Goal: Transaction & Acquisition: Purchase product/service

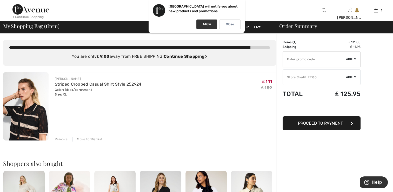
click at [206, 23] on p "Allow" at bounding box center [207, 24] width 8 height 4
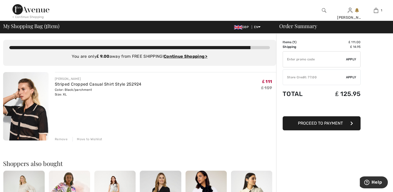
click at [323, 10] on img at bounding box center [324, 10] width 4 height 6
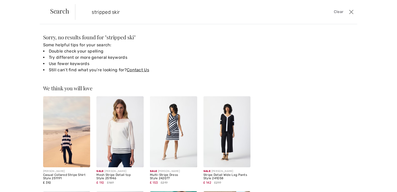
type input "stripped skirt"
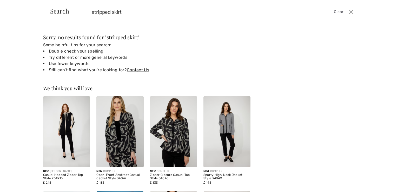
drag, startPoint x: 128, startPoint y: 11, endPoint x: 85, endPoint y: 9, distance: 42.7
click at [85, 9] on form "stripped skirt Clear" at bounding box center [211, 12] width 272 height 16
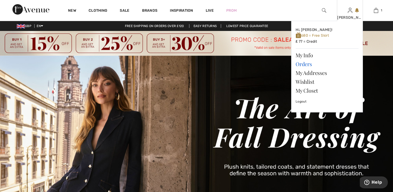
click at [304, 64] on link "Orders" at bounding box center [327, 64] width 63 height 9
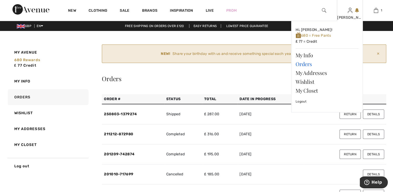
click at [303, 64] on link "Orders" at bounding box center [327, 64] width 63 height 9
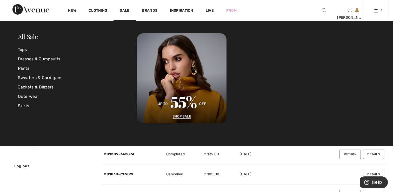
click at [376, 11] on img at bounding box center [376, 10] width 4 height 6
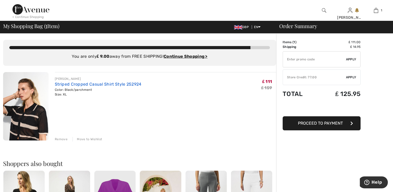
click at [68, 86] on link "Striped Cropped Casual Shirt Style 252924" at bounding box center [98, 84] width 87 height 5
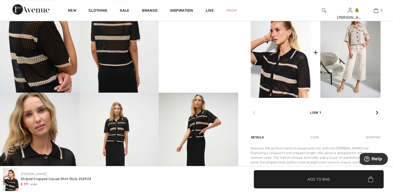
scroll to position [312, 0]
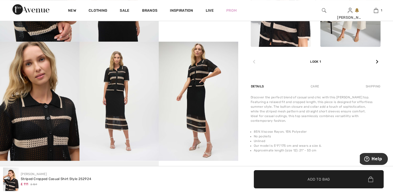
click at [114, 106] on img at bounding box center [120, 101] width 80 height 119
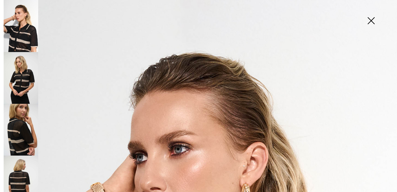
scroll to position [0, 0]
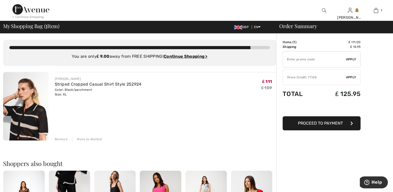
click at [323, 10] on img at bounding box center [324, 10] width 4 height 6
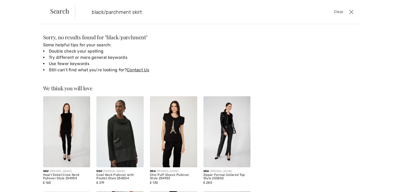
type input "black/parchment skirt"
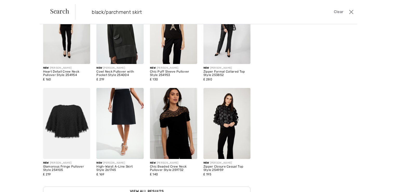
scroll to position [104, 0]
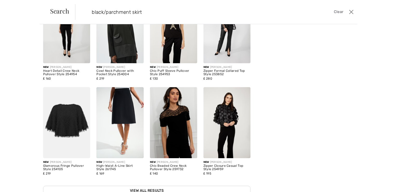
click at [59, 121] on img at bounding box center [66, 122] width 47 height 71
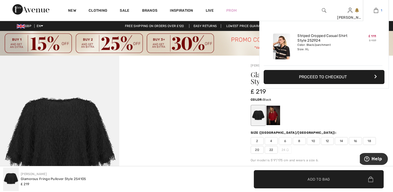
click at [379, 10] on link "1" at bounding box center [375, 10] width 25 height 6
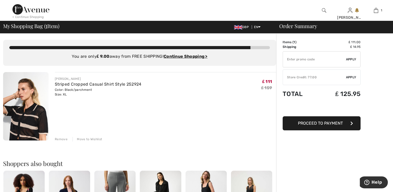
click at [59, 138] on div "Remove" at bounding box center [61, 139] width 13 height 5
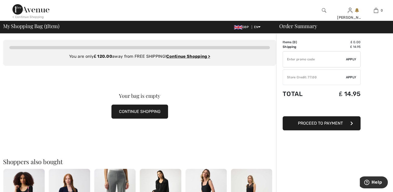
click at [128, 114] on button "CONTINUE SHOPPING" at bounding box center [140, 112] width 57 height 14
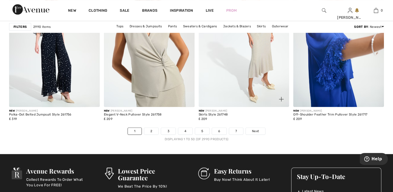
scroll to position [2418, 0]
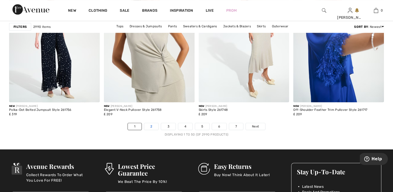
click at [157, 126] on link "2" at bounding box center [151, 126] width 14 height 7
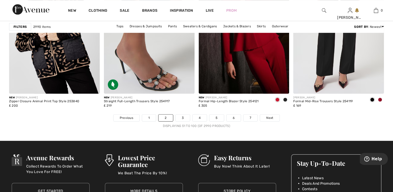
scroll to position [2470, 0]
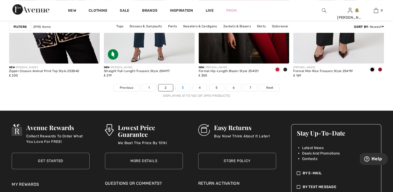
click at [184, 87] on link "3" at bounding box center [183, 87] width 14 height 7
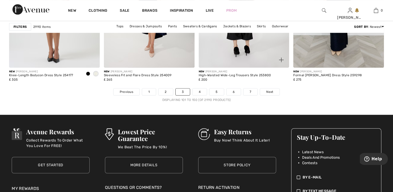
scroll to position [2470, 0]
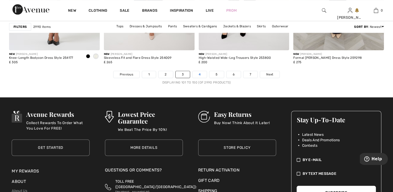
click at [198, 73] on link "4" at bounding box center [200, 74] width 14 height 7
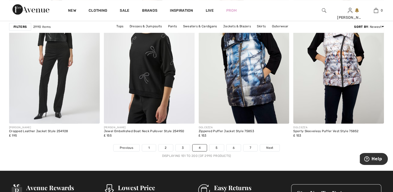
scroll to position [2444, 0]
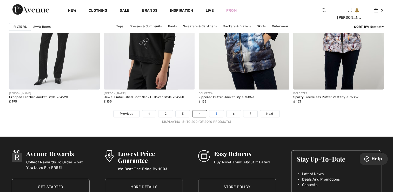
click at [216, 115] on link "5" at bounding box center [217, 113] width 14 height 7
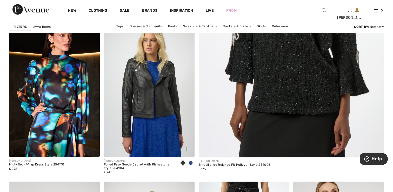
scroll to position [234, 0]
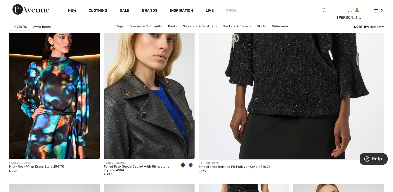
click at [165, 107] on img at bounding box center [149, 91] width 91 height 136
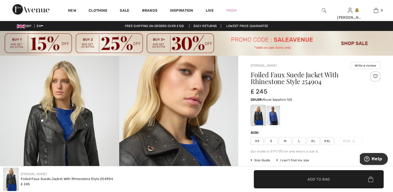
click at [275, 116] on div at bounding box center [274, 116] width 14 height 20
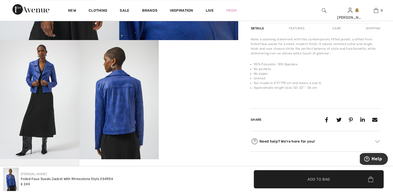
scroll to position [208, 0]
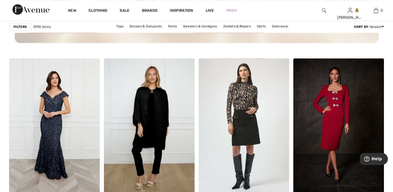
scroll to position [780, 0]
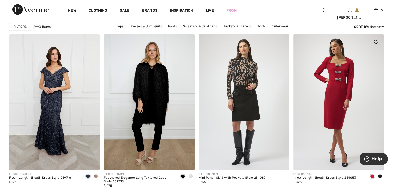
click at [342, 101] on img at bounding box center [339, 102] width 91 height 136
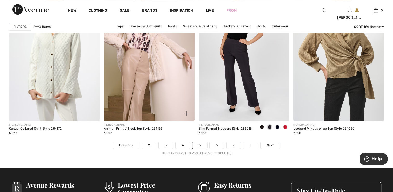
scroll to position [2470, 0]
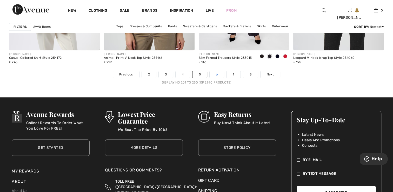
click at [214, 76] on link "6" at bounding box center [217, 74] width 14 height 7
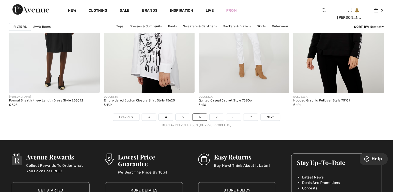
scroll to position [2444, 0]
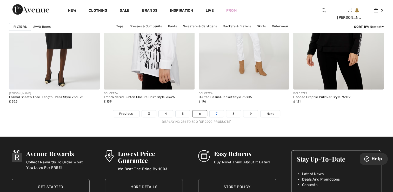
click at [214, 115] on link "7" at bounding box center [217, 113] width 14 height 7
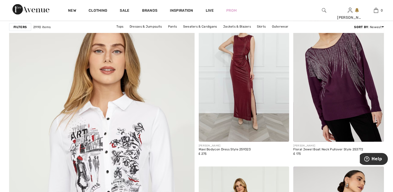
scroll to position [1352, 0]
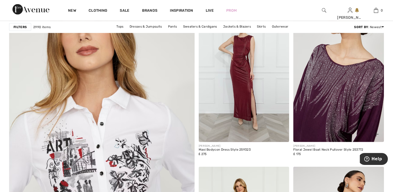
click at [359, 89] on img at bounding box center [339, 74] width 91 height 136
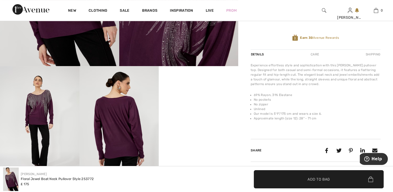
scroll to position [182, 0]
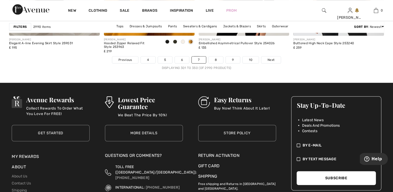
scroll to position [2522, 0]
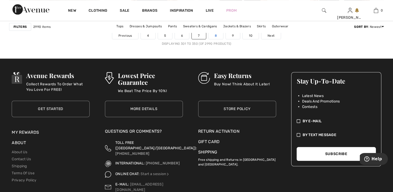
click at [216, 35] on link "8" at bounding box center [216, 35] width 15 height 7
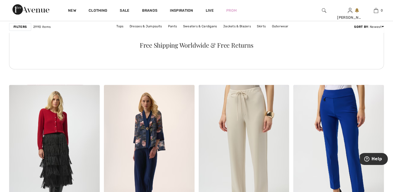
scroll to position [754, 0]
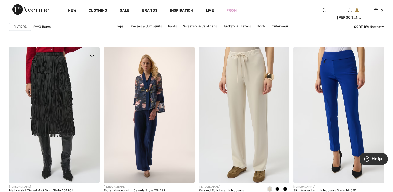
click at [63, 134] on img at bounding box center [54, 115] width 91 height 136
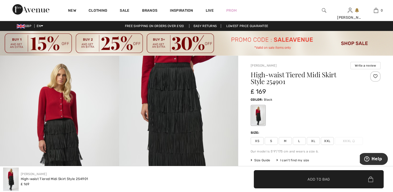
click at [172, 122] on img at bounding box center [178, 145] width 119 height 179
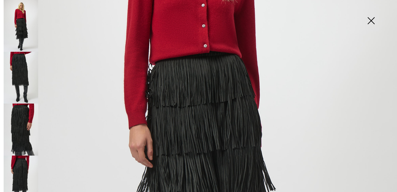
scroll to position [286, 0]
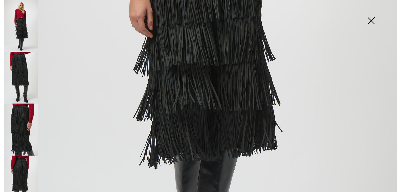
click at [31, 80] on img at bounding box center [21, 78] width 35 height 52
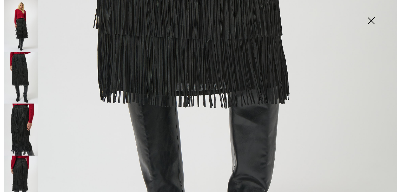
click at [25, 121] on img at bounding box center [21, 129] width 35 height 52
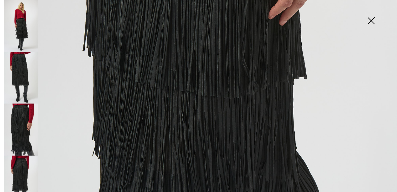
click at [23, 155] on img at bounding box center [21, 181] width 35 height 52
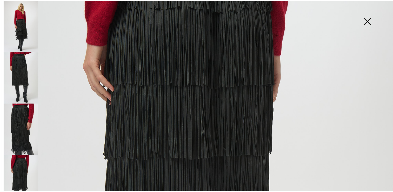
scroll to position [59, 0]
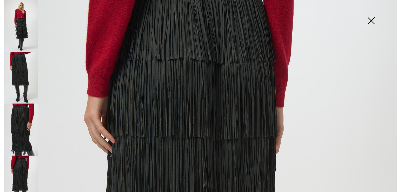
click at [373, 21] on img at bounding box center [371, 21] width 26 height 27
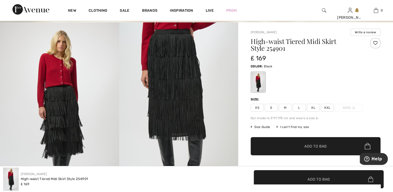
scroll to position [0, 0]
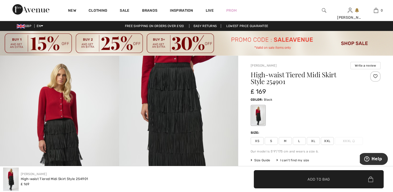
click at [265, 160] on span "Size Guide" at bounding box center [261, 160] width 20 height 5
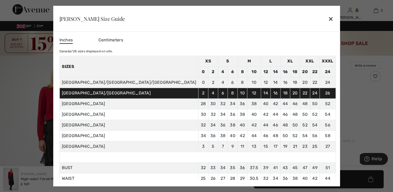
click at [328, 17] on div "✕" at bounding box center [330, 18] width 5 height 11
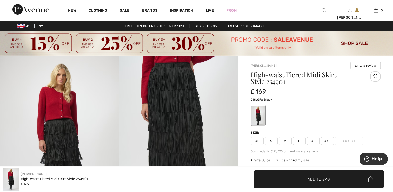
click at [315, 141] on span "XL" at bounding box center [313, 141] width 13 height 8
click at [315, 181] on span "Add to Bag" at bounding box center [319, 178] width 22 height 5
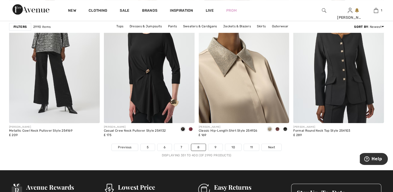
scroll to position [2470, 0]
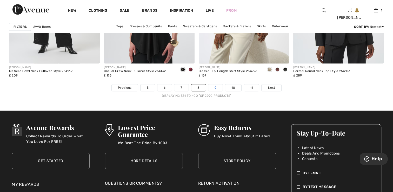
click at [215, 87] on link "9" at bounding box center [216, 87] width 14 height 7
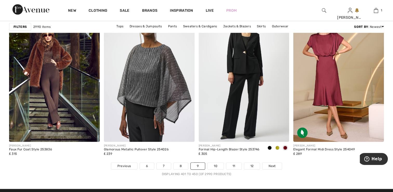
scroll to position [2418, 0]
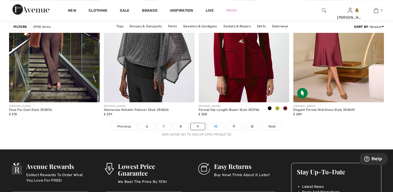
click at [213, 126] on link "10" at bounding box center [216, 126] width 16 height 7
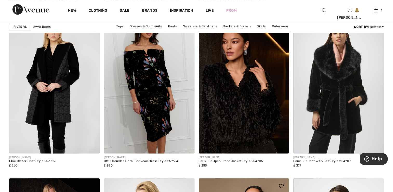
scroll to position [390, 0]
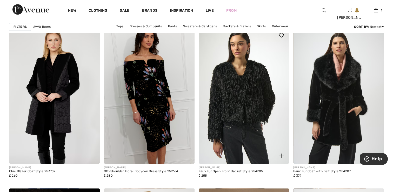
click at [240, 110] on img at bounding box center [244, 96] width 91 height 136
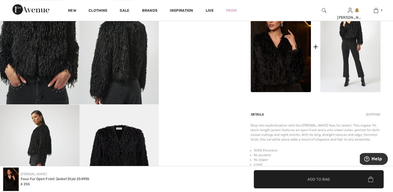
scroll to position [208, 0]
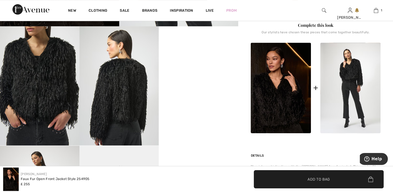
click at [127, 99] on img at bounding box center [120, 85] width 80 height 119
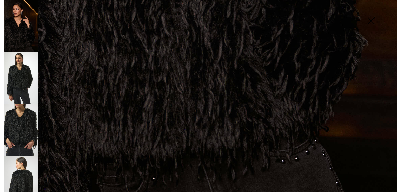
scroll to position [398, 0]
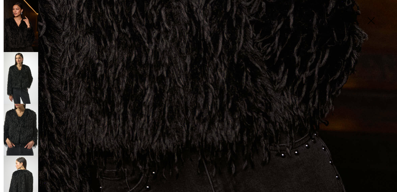
click at [26, 177] on img at bounding box center [21, 181] width 35 height 52
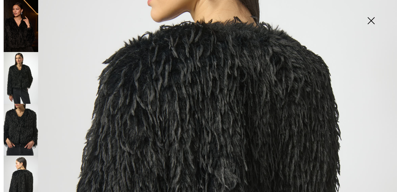
scroll to position [111, 0]
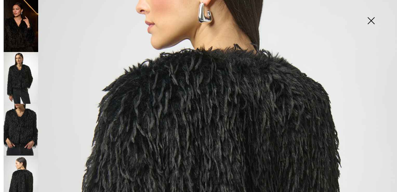
click at [27, 128] on img at bounding box center [21, 130] width 35 height 52
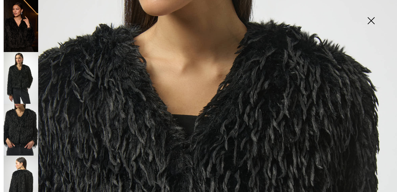
scroll to position [7, 0]
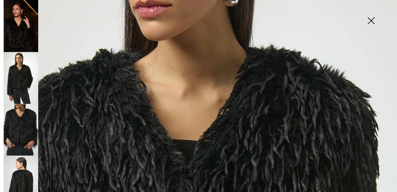
click at [369, 21] on img at bounding box center [371, 21] width 26 height 27
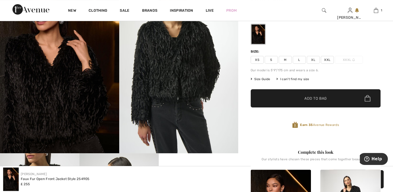
scroll to position [52, 0]
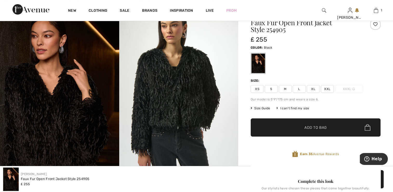
click at [262, 107] on span "Size Guide" at bounding box center [261, 108] width 20 height 5
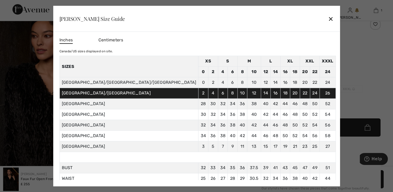
click at [328, 19] on div "✕" at bounding box center [330, 18] width 5 height 11
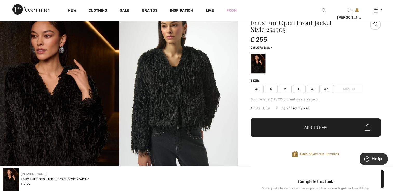
click at [314, 90] on span "XL" at bounding box center [313, 89] width 13 height 8
click at [312, 131] on span "✔ Added to Bag Add to Bag" at bounding box center [316, 127] width 130 height 18
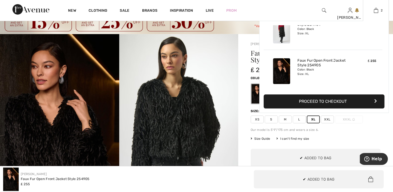
scroll to position [0, 0]
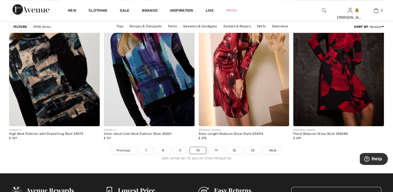
scroll to position [2418, 0]
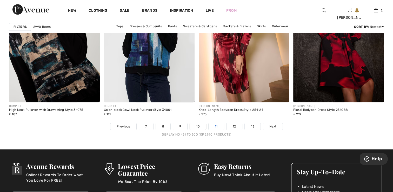
click at [216, 127] on link "11" at bounding box center [216, 126] width 15 height 7
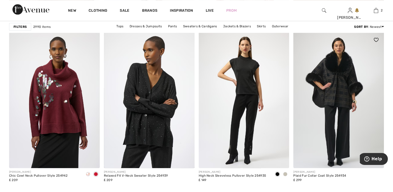
scroll to position [546, 0]
click at [340, 96] on img at bounding box center [339, 100] width 91 height 136
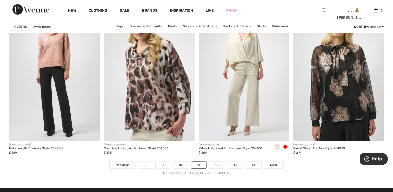
scroll to position [2444, 0]
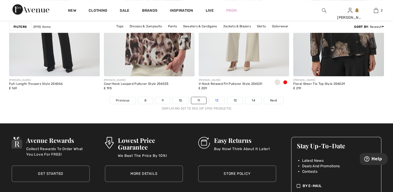
click at [214, 100] on link "12" at bounding box center [217, 100] width 16 height 7
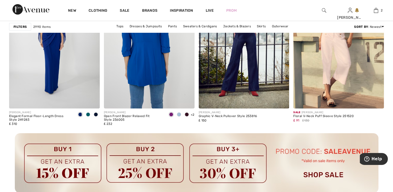
scroll to position [1872, 0]
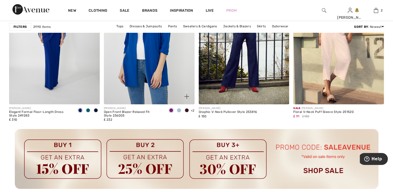
click at [186, 110] on span at bounding box center [187, 110] width 4 height 4
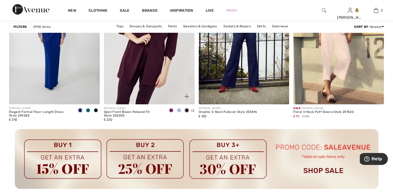
click at [191, 110] on span "+2" at bounding box center [193, 111] width 4 height 4
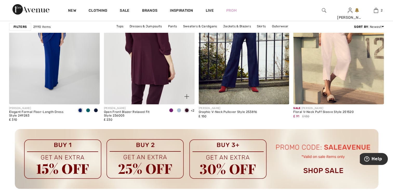
click at [155, 84] on img at bounding box center [149, 36] width 91 height 136
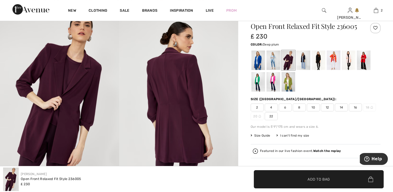
scroll to position [52, 0]
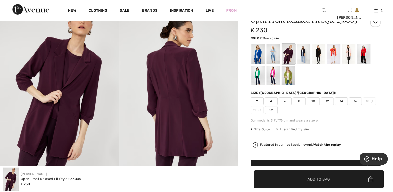
click at [179, 111] on img at bounding box center [178, 93] width 119 height 179
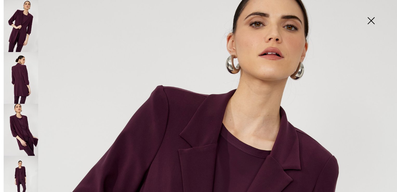
scroll to position [26, 0]
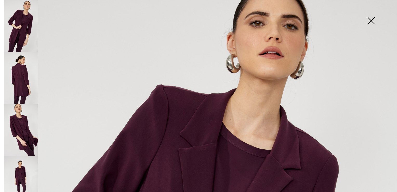
click at [24, 82] on img at bounding box center [21, 78] width 35 height 52
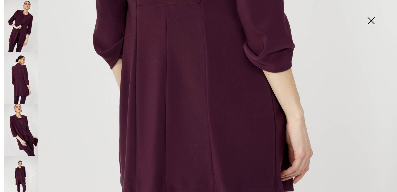
scroll to position [338, 0]
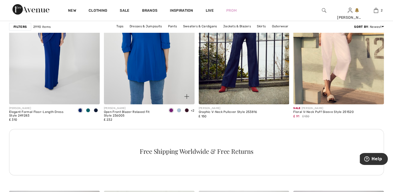
click at [155, 75] on img at bounding box center [149, 36] width 91 height 136
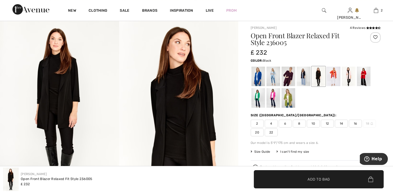
scroll to position [52, 0]
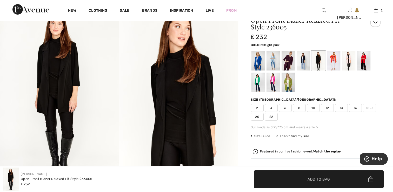
click at [271, 82] on div at bounding box center [274, 83] width 14 height 20
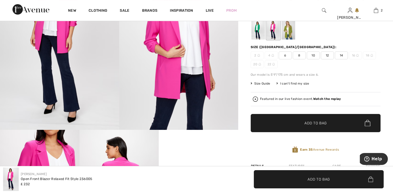
scroll to position [104, 0]
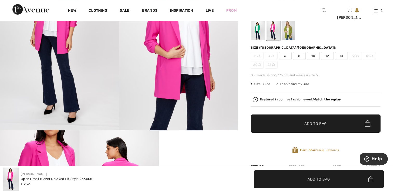
click at [257, 31] on div at bounding box center [259, 31] width 14 height 20
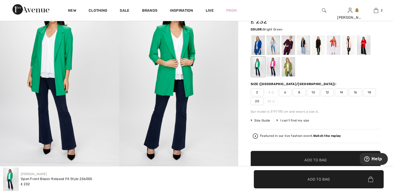
scroll to position [52, 0]
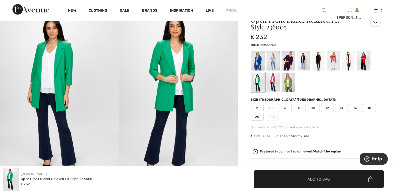
click at [350, 63] on div at bounding box center [349, 61] width 14 height 20
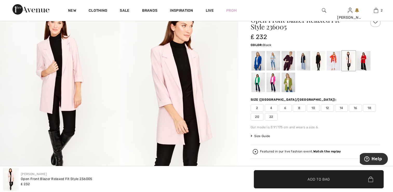
click at [320, 61] on div at bounding box center [319, 61] width 14 height 20
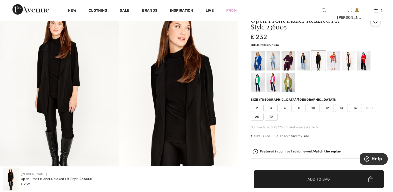
click at [291, 60] on div at bounding box center [289, 61] width 14 height 20
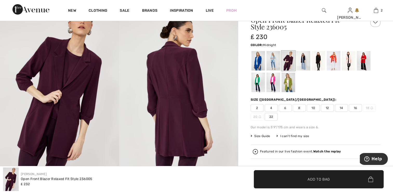
click at [304, 59] on div at bounding box center [304, 61] width 14 height 20
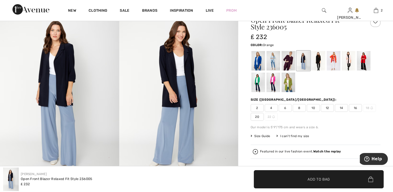
click at [333, 61] on div at bounding box center [334, 61] width 14 height 20
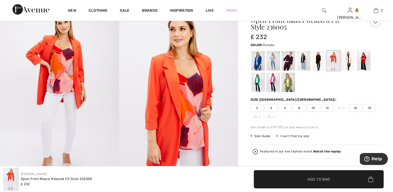
click at [361, 60] on div at bounding box center [364, 61] width 14 height 20
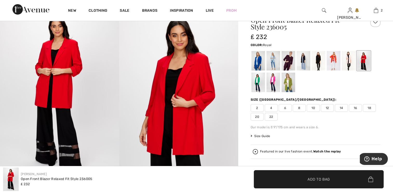
click at [255, 64] on div at bounding box center [259, 61] width 14 height 20
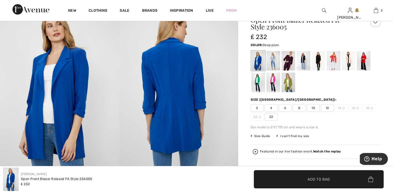
click at [290, 61] on div at bounding box center [289, 61] width 14 height 20
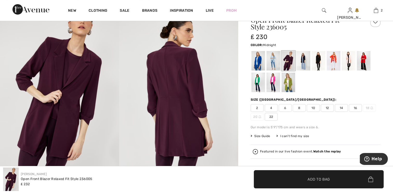
click at [305, 59] on div at bounding box center [304, 61] width 14 height 20
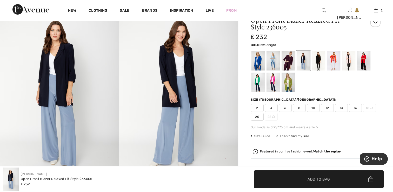
click at [258, 116] on span "20" at bounding box center [257, 117] width 13 height 8
click at [311, 181] on span "Add to Bag" at bounding box center [319, 178] width 22 height 5
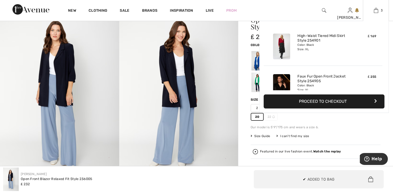
scroll to position [56, 0]
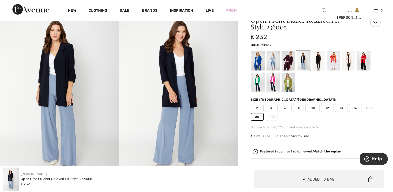
click at [317, 60] on div at bounding box center [319, 61] width 14 height 20
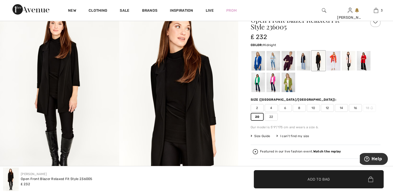
click at [303, 58] on div at bounding box center [304, 61] width 14 height 20
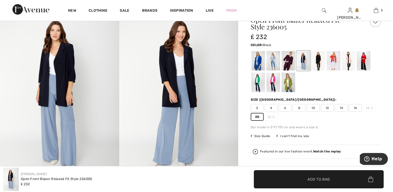
click at [319, 61] on div at bounding box center [319, 61] width 14 height 20
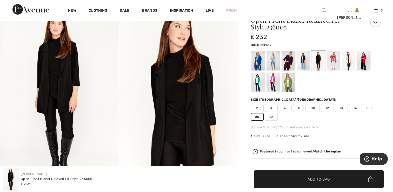
click at [320, 64] on div at bounding box center [319, 61] width 14 height 20
click at [258, 116] on span "20" at bounding box center [257, 117] width 13 height 8
click at [319, 180] on span "Add to Bag" at bounding box center [319, 178] width 22 height 5
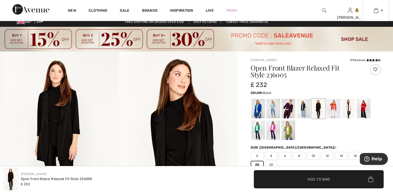
scroll to position [0, 0]
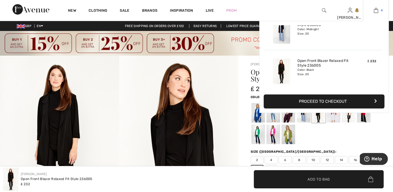
click at [375, 12] on img at bounding box center [376, 10] width 4 height 6
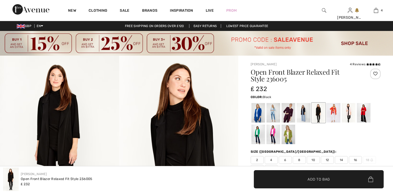
click at [168, 43] on img at bounding box center [196, 43] width 393 height 25
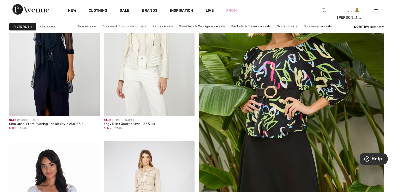
scroll to position [130, 0]
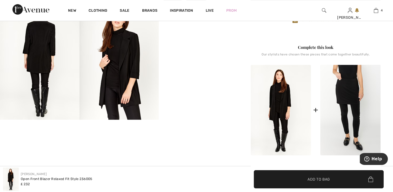
scroll to position [104, 0]
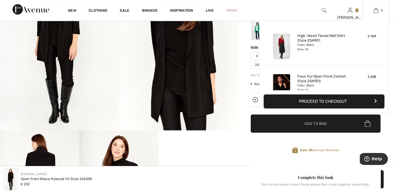
click at [374, 11] on img at bounding box center [376, 10] width 4 height 6
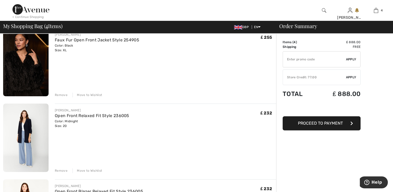
scroll to position [130, 0]
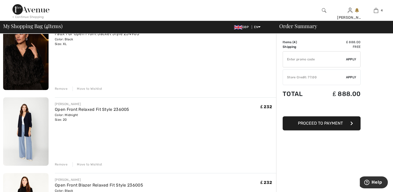
click at [295, 60] on input "TEXT" at bounding box center [314, 59] width 63 height 16
type input "SAELAVENUE"
click at [352, 59] on span "Apply" at bounding box center [351, 59] width 10 height 5
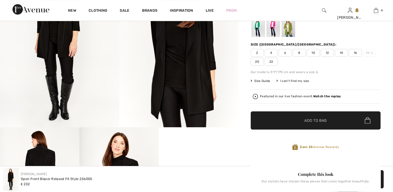
scroll to position [107, 0]
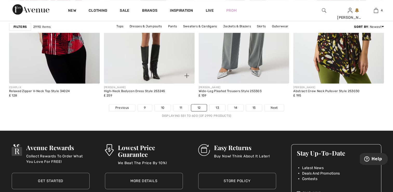
scroll to position [2444, 0]
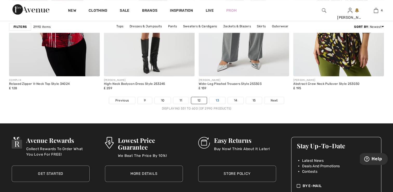
click at [219, 102] on link "13" at bounding box center [218, 100] width 16 height 7
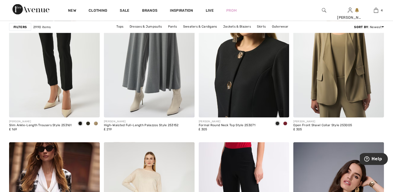
scroll to position [1014, 0]
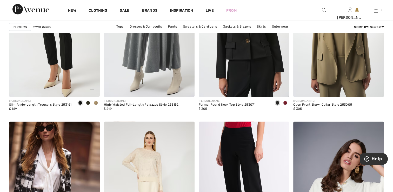
click at [81, 103] on span at bounding box center [80, 103] width 4 height 4
click at [65, 56] on img at bounding box center [54, 29] width 91 height 136
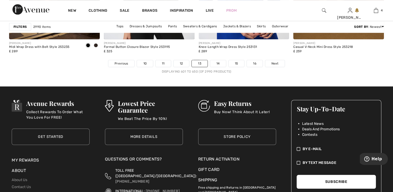
scroll to position [2483, 0]
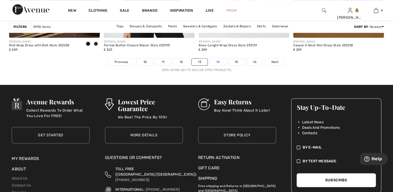
click at [216, 64] on link "14" at bounding box center [218, 62] width 16 height 7
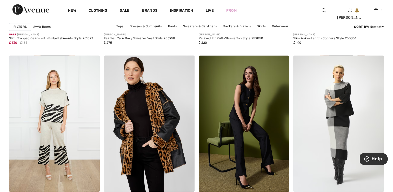
scroll to position [936, 0]
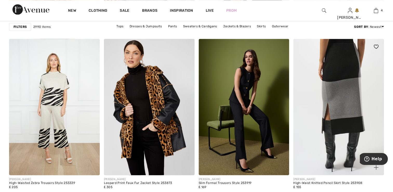
click at [339, 71] on img at bounding box center [339, 107] width 91 height 136
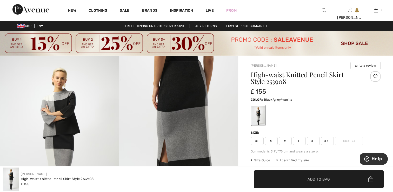
click at [264, 160] on span "Size Guide" at bounding box center [261, 160] width 20 height 5
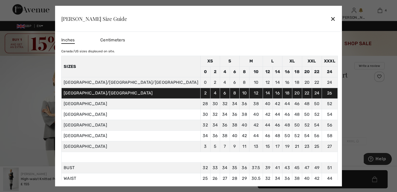
click at [330, 19] on div "✕" at bounding box center [332, 18] width 5 height 11
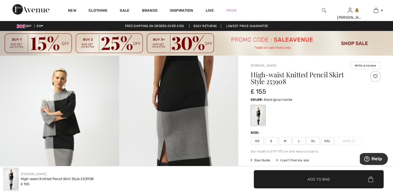
click at [316, 141] on span "XL" at bounding box center [313, 141] width 13 height 8
click at [308, 178] on span "Add to Bag" at bounding box center [319, 178] width 22 height 5
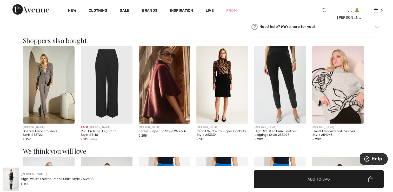
scroll to position [442, 0]
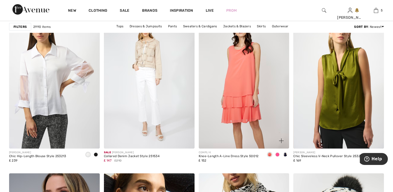
scroll to position [2041, 0]
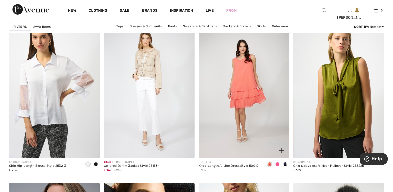
click at [286, 164] on span at bounding box center [285, 164] width 4 height 4
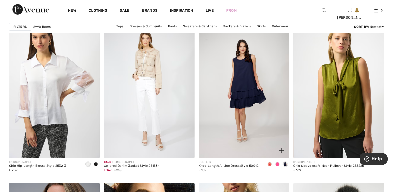
click at [244, 88] on img at bounding box center [244, 90] width 91 height 136
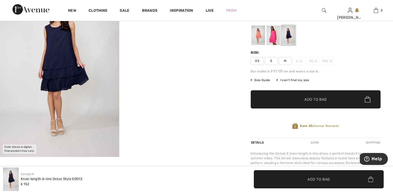
scroll to position [78, 0]
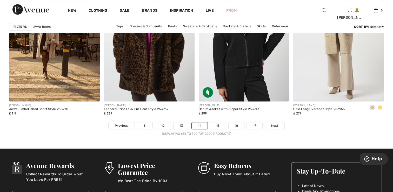
scroll to position [2444, 0]
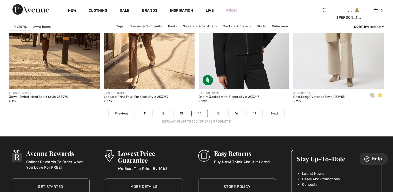
click at [219, 113] on link "15" at bounding box center [218, 113] width 16 height 7
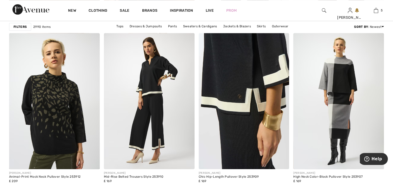
scroll to position [546, 0]
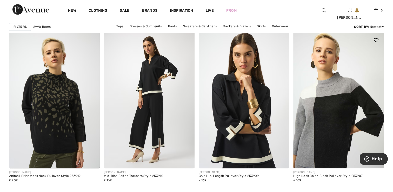
click at [330, 99] on img at bounding box center [339, 100] width 91 height 136
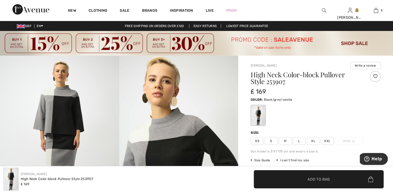
click at [312, 143] on span "XL" at bounding box center [313, 141] width 13 height 8
click at [306, 180] on span "✔ Added to Bag" at bounding box center [311, 178] width 32 height 5
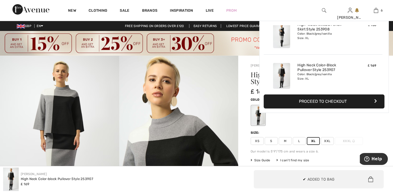
scroll to position [178, 0]
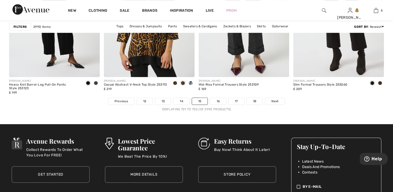
scroll to position [2470, 0]
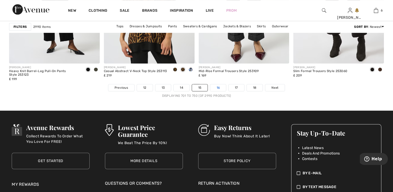
click at [221, 86] on link "16" at bounding box center [218, 87] width 16 height 7
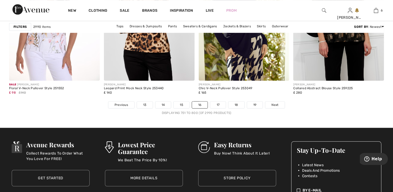
scroll to position [2470, 0]
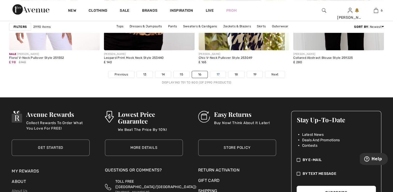
click at [218, 75] on link "17" at bounding box center [218, 74] width 16 height 7
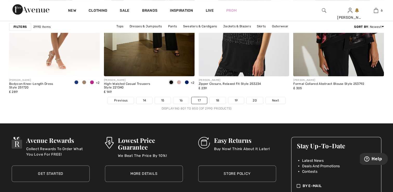
scroll to position [2470, 0]
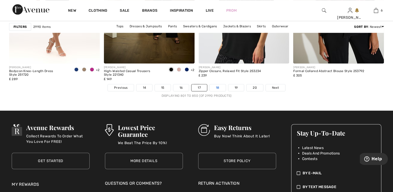
click at [214, 89] on link "18" at bounding box center [218, 87] width 16 height 7
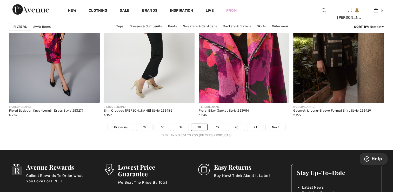
scroll to position [2418, 0]
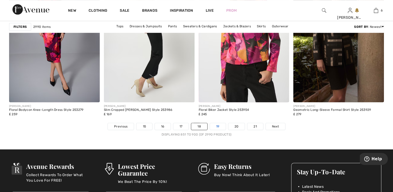
click at [220, 124] on link "19" at bounding box center [218, 126] width 16 height 7
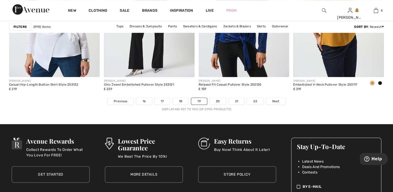
scroll to position [2470, 0]
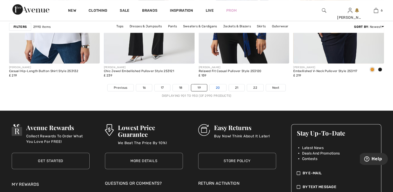
click at [218, 89] on link "20" at bounding box center [218, 87] width 17 height 7
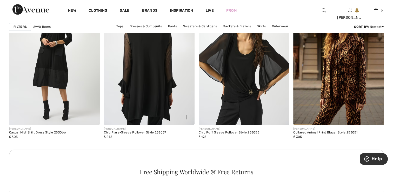
scroll to position [598, 0]
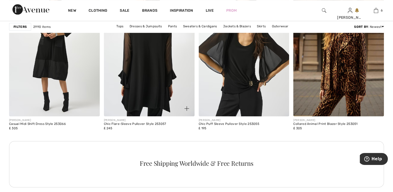
click at [136, 74] on img at bounding box center [149, 48] width 91 height 136
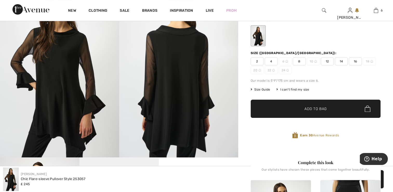
scroll to position [78, 0]
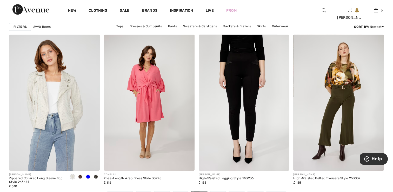
scroll to position [2418, 0]
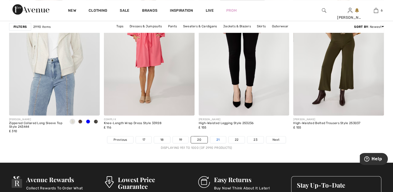
click at [216, 139] on link "21" at bounding box center [218, 139] width 16 height 7
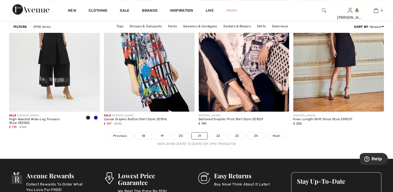
scroll to position [2444, 0]
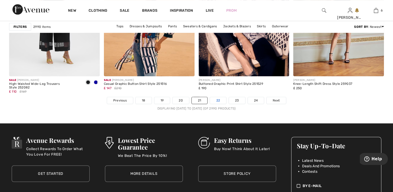
click at [216, 100] on link "22" at bounding box center [218, 100] width 16 height 7
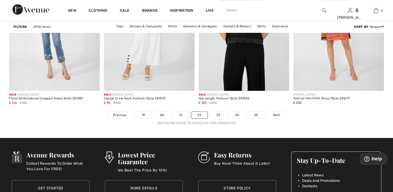
scroll to position [2444, 0]
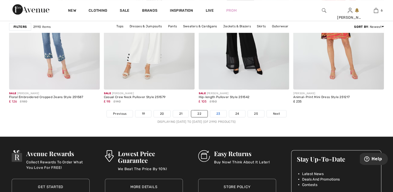
click at [218, 114] on link "23" at bounding box center [218, 113] width 16 height 7
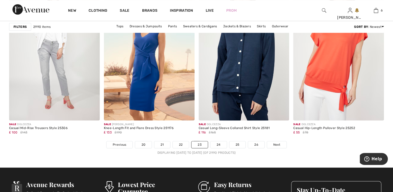
scroll to position [2418, 0]
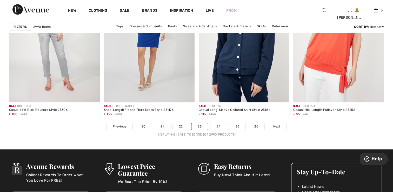
click at [216, 125] on link "24" at bounding box center [219, 126] width 16 height 7
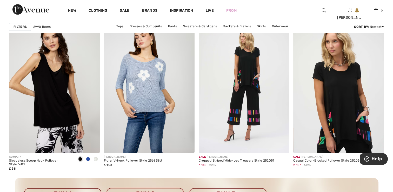
scroll to position [598, 0]
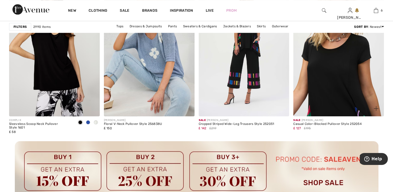
click at [342, 92] on img at bounding box center [339, 48] width 91 height 136
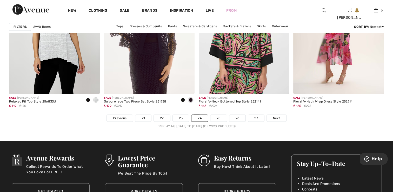
scroll to position [2444, 0]
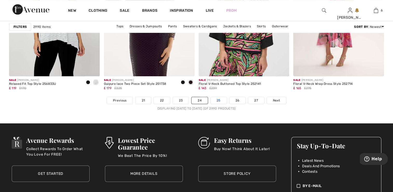
click at [220, 100] on link "25" at bounding box center [219, 100] width 16 height 7
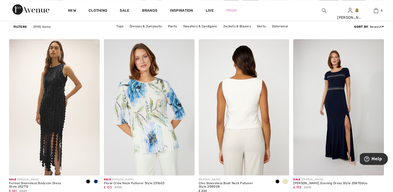
scroll to position [936, 0]
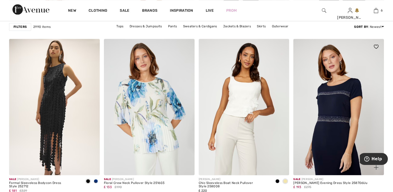
click at [325, 99] on img at bounding box center [339, 107] width 91 height 136
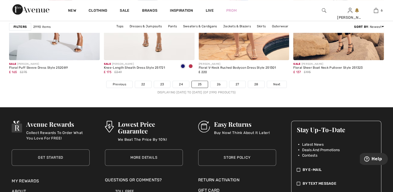
scroll to position [2483, 0]
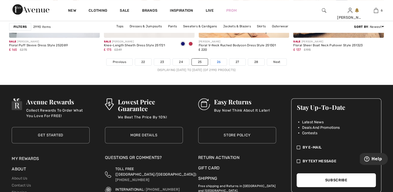
click at [217, 64] on link "26" at bounding box center [219, 62] width 16 height 7
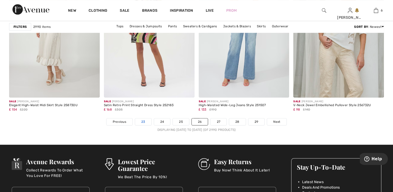
scroll to position [2470, 0]
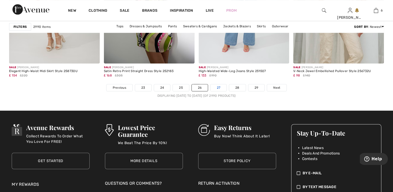
click at [218, 87] on link "27" at bounding box center [219, 87] width 16 height 7
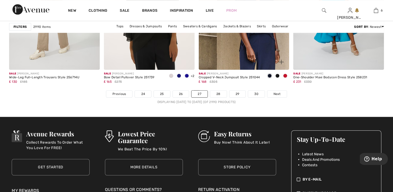
scroll to position [2470, 0]
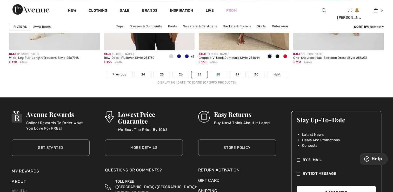
click at [219, 76] on link "28" at bounding box center [218, 74] width 17 height 7
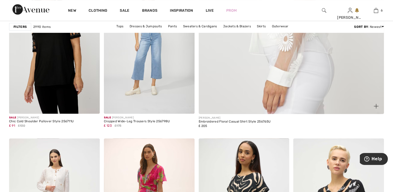
scroll to position [286, 0]
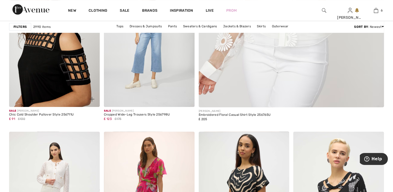
click at [37, 65] on img at bounding box center [54, 39] width 91 height 136
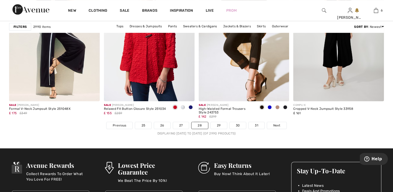
scroll to position [2444, 0]
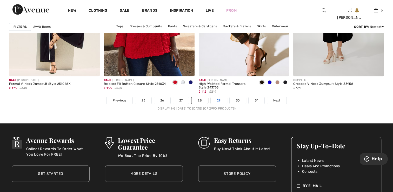
click at [217, 100] on link "29" at bounding box center [219, 100] width 16 height 7
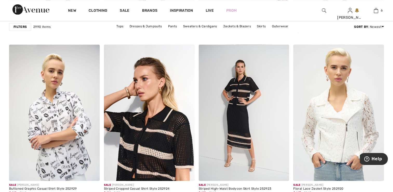
scroll to position [936, 0]
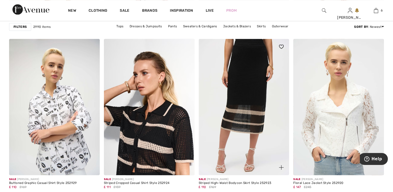
click at [244, 91] on img at bounding box center [244, 107] width 91 height 136
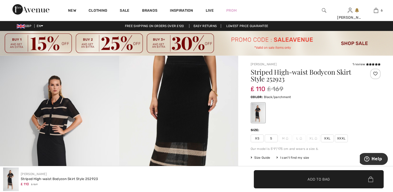
click at [263, 157] on span "Size Guide" at bounding box center [261, 157] width 20 height 5
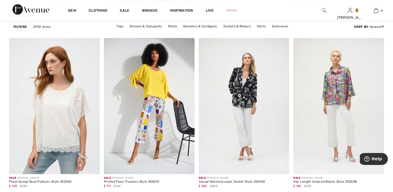
scroll to position [2379, 0]
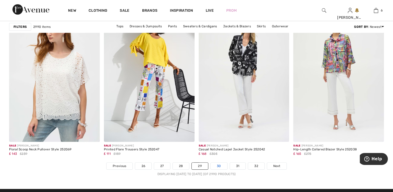
click at [220, 167] on link "30" at bounding box center [219, 166] width 17 height 7
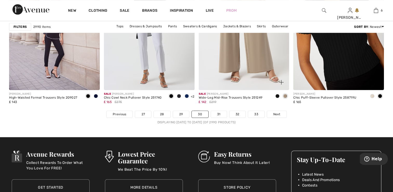
scroll to position [2444, 0]
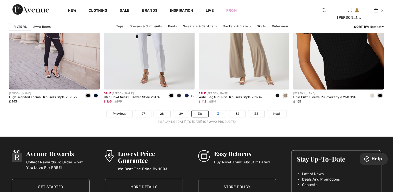
click at [222, 113] on link "31" at bounding box center [219, 113] width 16 height 7
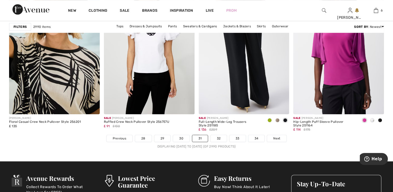
scroll to position [2444, 0]
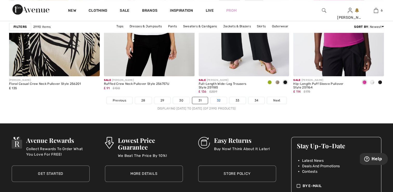
click at [216, 99] on link "32" at bounding box center [219, 100] width 16 height 7
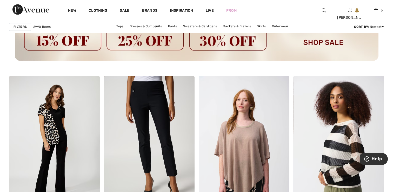
scroll to position [754, 0]
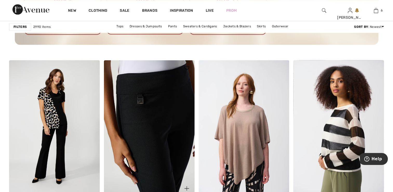
click at [176, 102] on img at bounding box center [149, 128] width 91 height 136
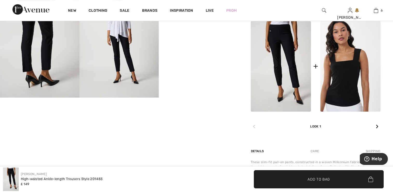
scroll to position [234, 0]
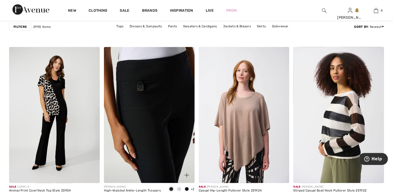
click at [168, 140] on img at bounding box center [149, 115] width 91 height 136
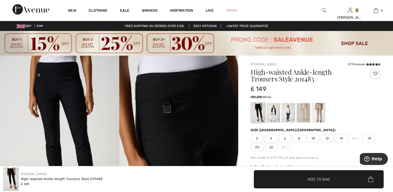
click at [272, 116] on div at bounding box center [274, 113] width 14 height 20
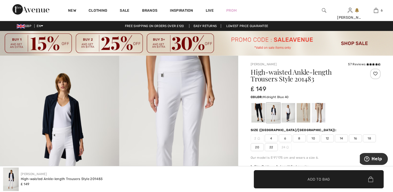
click at [289, 113] on div at bounding box center [289, 113] width 14 height 20
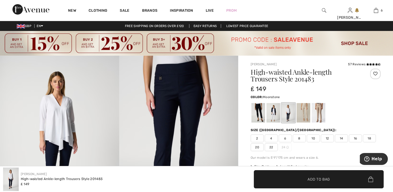
click at [305, 112] on div at bounding box center [304, 113] width 14 height 20
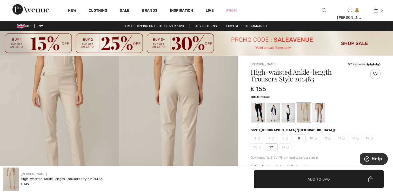
click at [320, 113] on div at bounding box center [319, 113] width 14 height 20
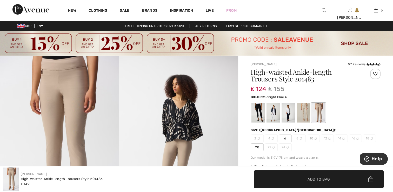
click at [288, 112] on div at bounding box center [289, 113] width 14 height 20
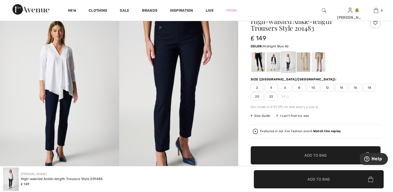
scroll to position [52, 0]
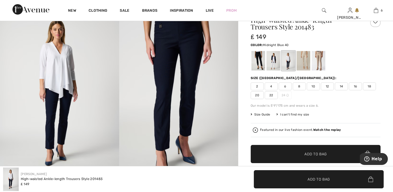
click at [261, 115] on span "Size Guide" at bounding box center [261, 114] width 20 height 5
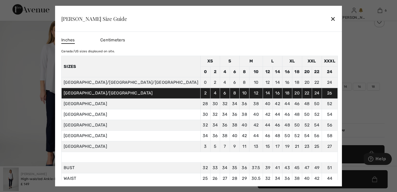
click at [330, 19] on div "✕" at bounding box center [332, 18] width 5 height 11
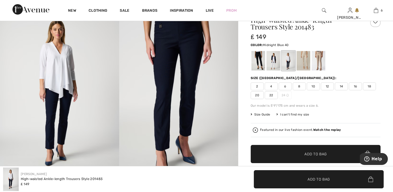
click at [370, 88] on span "18" at bounding box center [369, 86] width 13 height 8
click at [327, 151] on span "Add to Bag" at bounding box center [316, 153] width 22 height 5
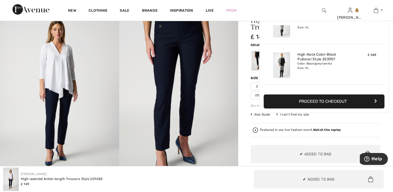
scroll to position [218, 0]
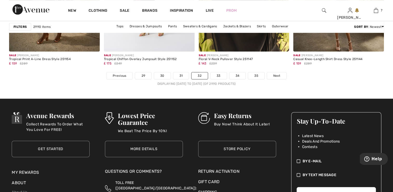
scroll to position [2496, 0]
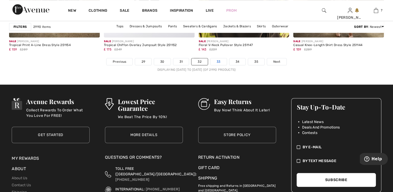
click at [215, 60] on link "33" at bounding box center [219, 61] width 16 height 7
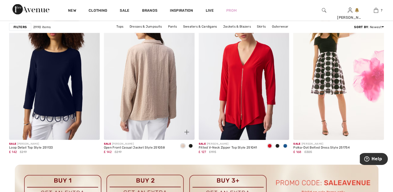
scroll to position [1118, 0]
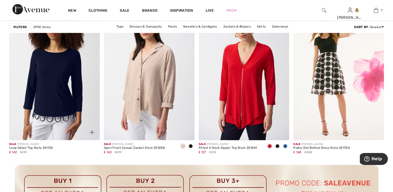
click at [60, 94] on img at bounding box center [54, 72] width 91 height 136
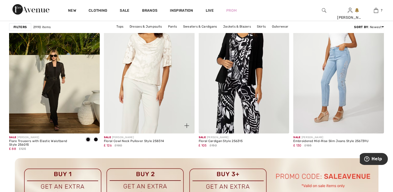
scroll to position [1808, 0]
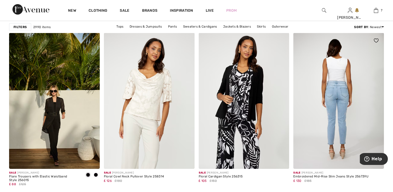
click at [346, 96] on img at bounding box center [339, 101] width 91 height 136
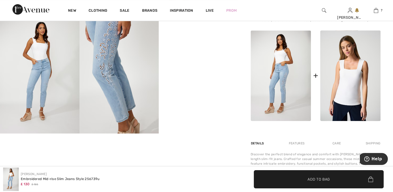
scroll to position [234, 0]
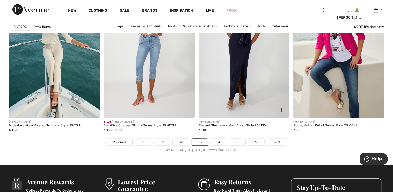
scroll to position [2406, 0]
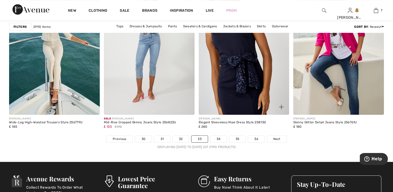
click at [240, 71] on img at bounding box center [244, 47] width 91 height 136
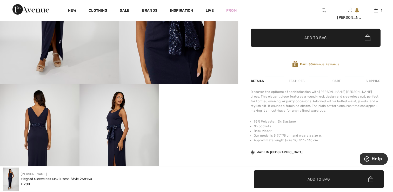
scroll to position [182, 0]
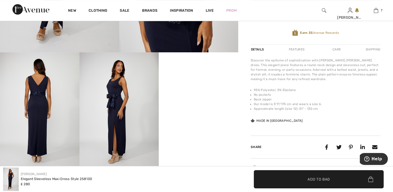
click at [37, 99] on img at bounding box center [40, 111] width 80 height 119
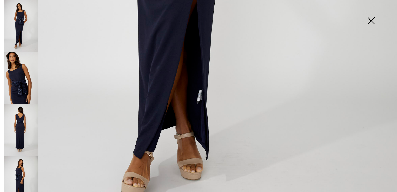
scroll to position [398, 0]
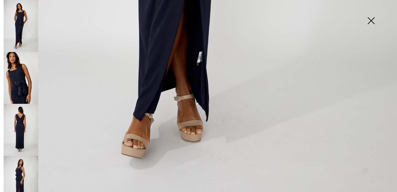
click at [23, 129] on img at bounding box center [21, 130] width 35 height 52
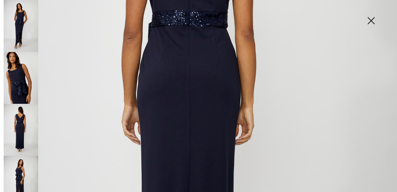
scroll to position [190, 0]
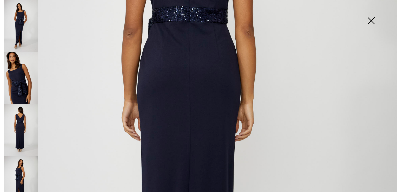
click at [20, 132] on img at bounding box center [21, 130] width 35 height 52
click at [19, 174] on img at bounding box center [21, 182] width 35 height 52
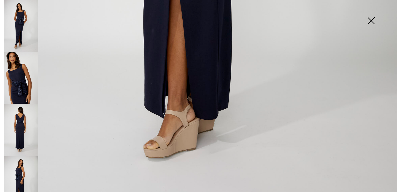
scroll to position [398, 0]
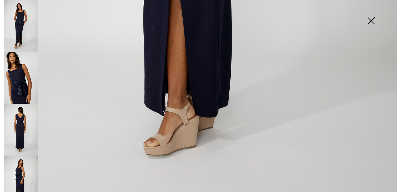
click at [17, 176] on img at bounding box center [21, 182] width 35 height 52
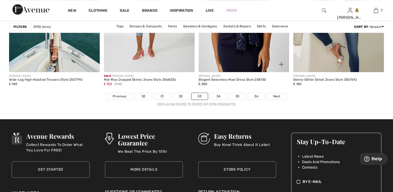
scroll to position [2471, 0]
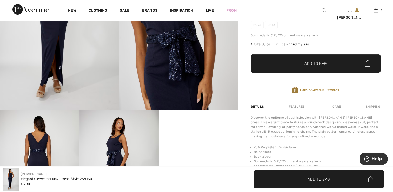
scroll to position [130, 0]
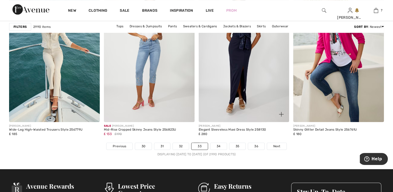
scroll to position [2380, 0]
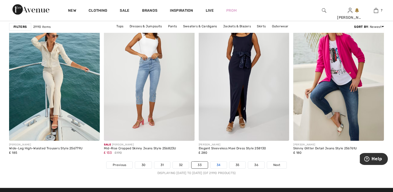
click at [218, 165] on link "34" at bounding box center [219, 164] width 16 height 7
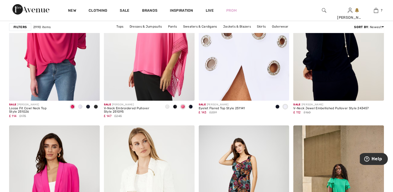
scroll to position [1716, 0]
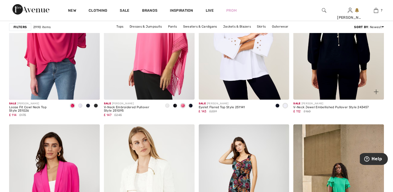
click at [335, 70] on img at bounding box center [339, 32] width 91 height 136
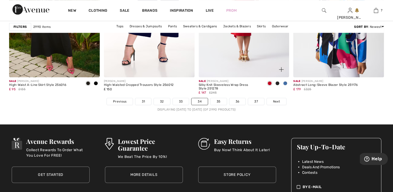
scroll to position [2444, 0]
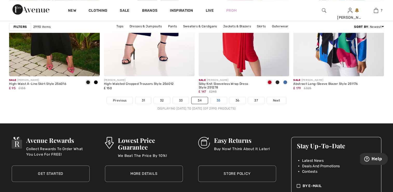
click at [218, 101] on link "35" at bounding box center [219, 100] width 16 height 7
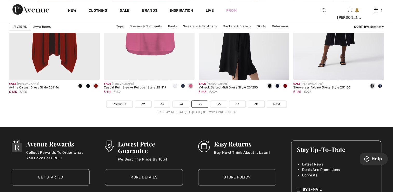
scroll to position [2444, 0]
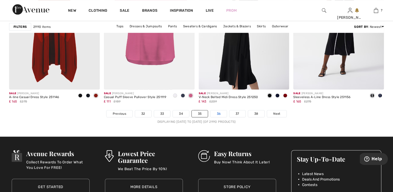
click at [216, 114] on link "36" at bounding box center [219, 113] width 16 height 7
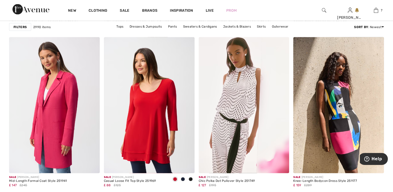
scroll to position [1092, 0]
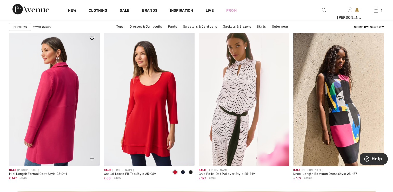
click at [63, 107] on img at bounding box center [54, 98] width 91 height 136
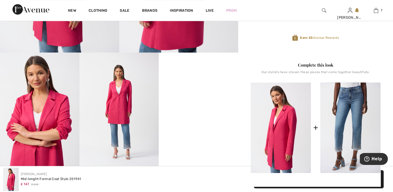
scroll to position [208, 0]
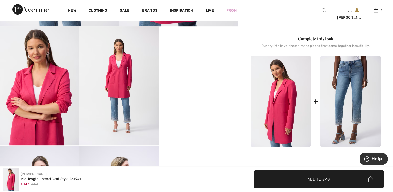
click at [112, 87] on img at bounding box center [120, 85] width 80 height 119
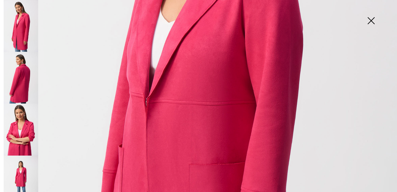
click at [32, 133] on img at bounding box center [21, 129] width 35 height 52
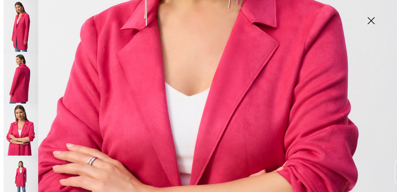
click at [20, 175] on img at bounding box center [21, 181] width 35 height 52
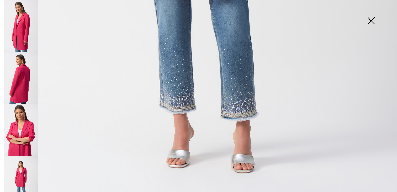
scroll to position [364, 0]
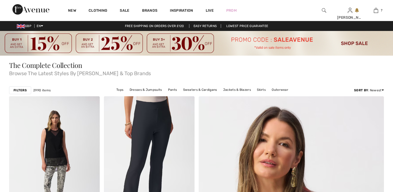
checkbox input "true"
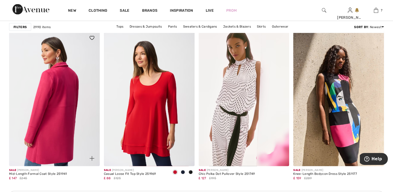
click at [70, 94] on img at bounding box center [54, 98] width 91 height 136
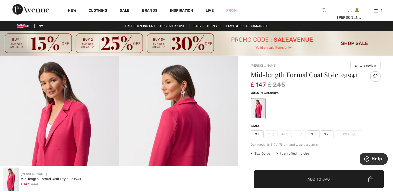
click at [262, 153] on span "Size Guide" at bounding box center [261, 153] width 20 height 5
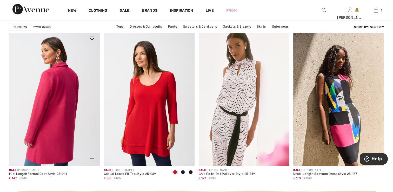
click at [57, 102] on img at bounding box center [54, 98] width 91 height 136
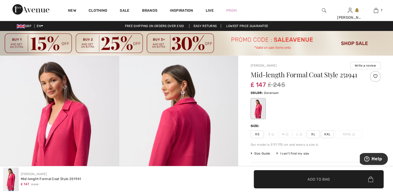
click at [314, 133] on span "XL" at bounding box center [313, 134] width 13 height 8
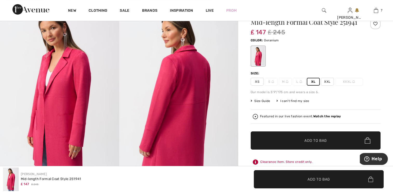
scroll to position [78, 0]
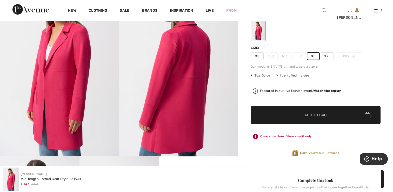
click at [310, 115] on span "Add to Bag" at bounding box center [316, 114] width 22 height 5
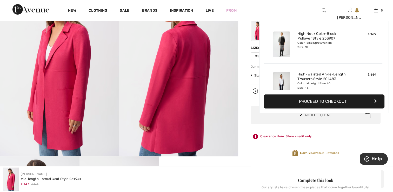
scroll to position [259, 0]
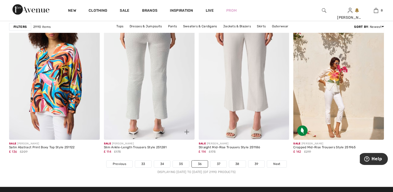
scroll to position [2484, 0]
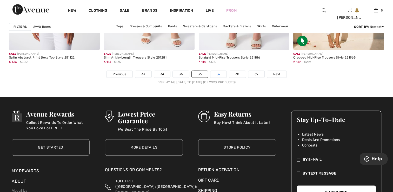
click at [218, 73] on link "37" at bounding box center [219, 74] width 16 height 7
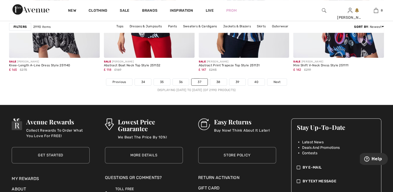
scroll to position [2470, 0]
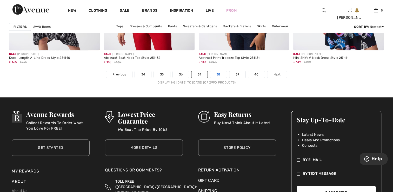
click at [215, 75] on link "38" at bounding box center [218, 74] width 17 height 7
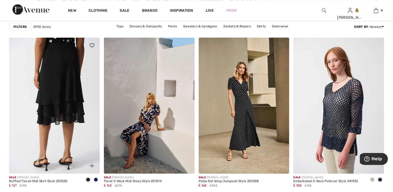
scroll to position [832, 0]
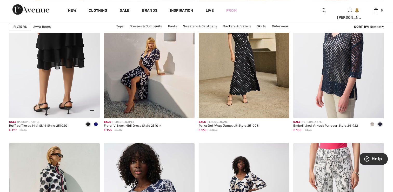
click at [54, 63] on img at bounding box center [54, 50] width 91 height 136
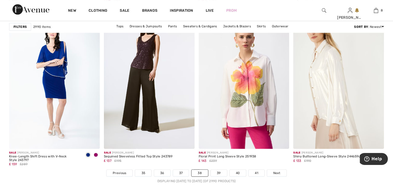
scroll to position [2378, 0]
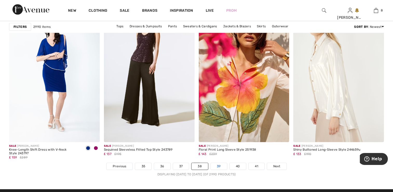
click at [216, 166] on link "39" at bounding box center [219, 166] width 16 height 7
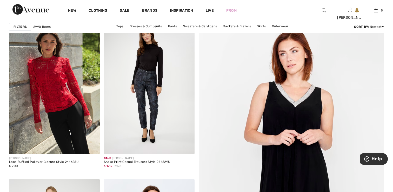
scroll to position [78, 0]
click at [269, 124] on img at bounding box center [291, 185] width 223 height 334
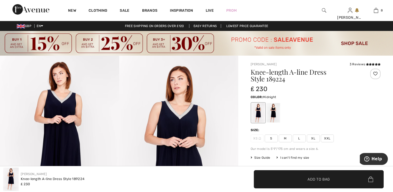
click at [187, 127] on img at bounding box center [178, 145] width 119 height 179
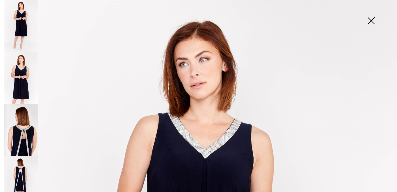
click at [17, 76] on img at bounding box center [21, 78] width 35 height 52
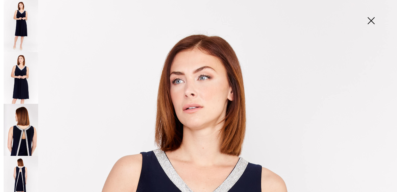
click at [22, 130] on img at bounding box center [21, 130] width 35 height 52
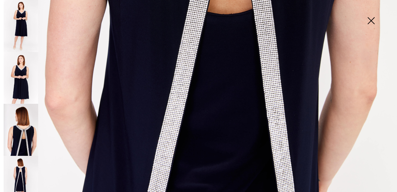
scroll to position [398, 0]
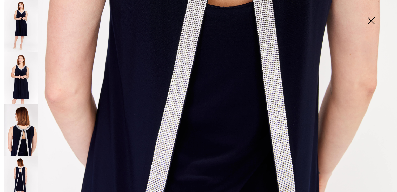
click at [22, 176] on img at bounding box center [21, 182] width 35 height 52
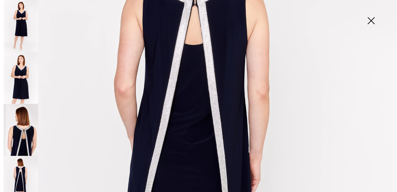
scroll to position [86, 0]
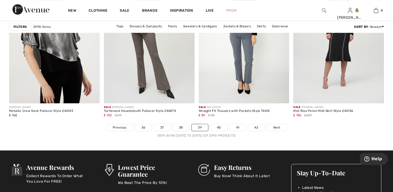
scroll to position [2418, 0]
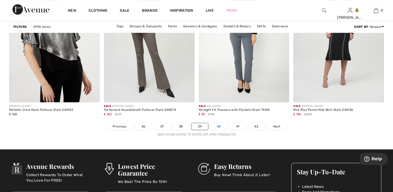
click at [222, 126] on link "40" at bounding box center [219, 126] width 17 height 7
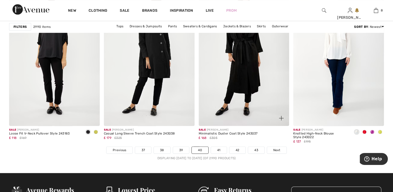
scroll to position [2418, 0]
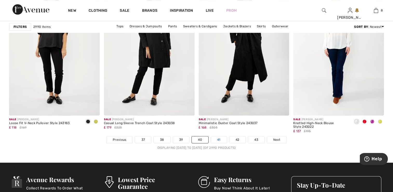
click at [220, 139] on link "41" at bounding box center [219, 139] width 16 height 7
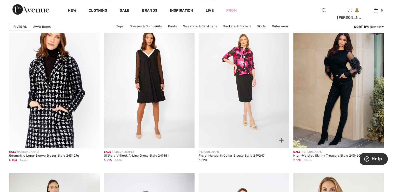
scroll to position [416, 0]
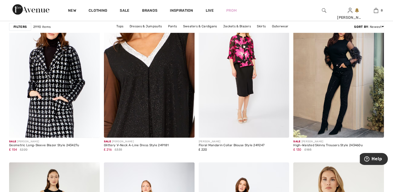
click at [140, 76] on img at bounding box center [149, 70] width 91 height 136
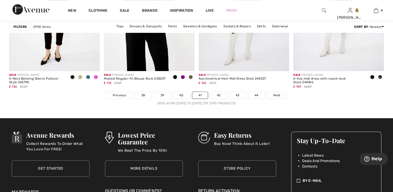
scroll to position [2470, 0]
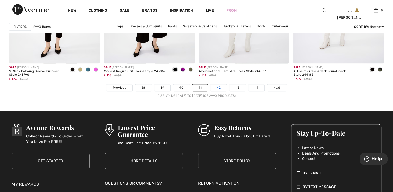
click at [217, 87] on link "42" at bounding box center [219, 87] width 16 height 7
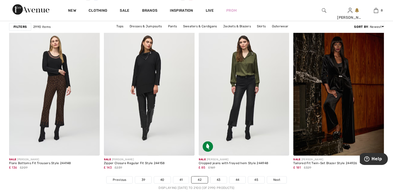
scroll to position [2366, 0]
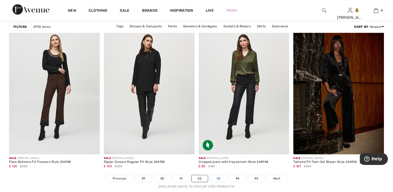
click at [217, 179] on link "43" at bounding box center [219, 178] width 16 height 7
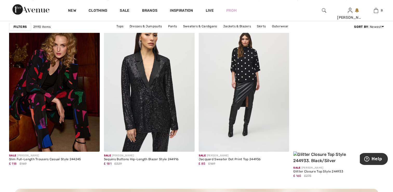
scroll to position [572, 0]
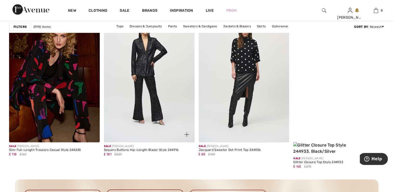
click at [146, 72] on img at bounding box center [149, 74] width 91 height 136
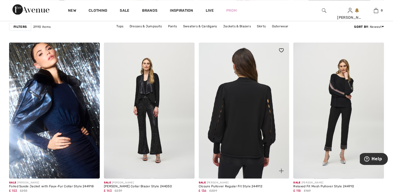
scroll to position [936, 0]
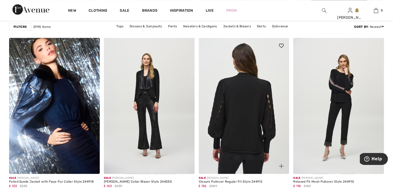
click at [239, 92] on img at bounding box center [244, 106] width 91 height 136
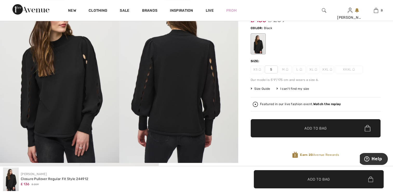
scroll to position [78, 0]
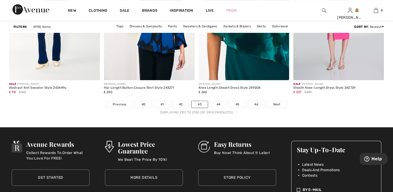
scroll to position [2484, 0]
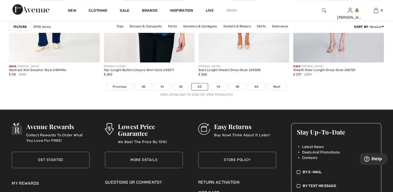
click at [217, 83] on link "44" at bounding box center [219, 86] width 16 height 7
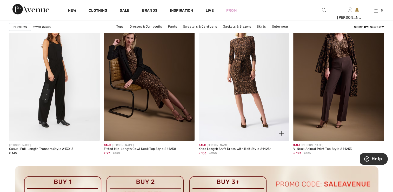
scroll to position [1118, 0]
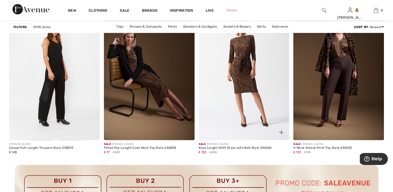
click at [241, 80] on img at bounding box center [244, 72] width 91 height 136
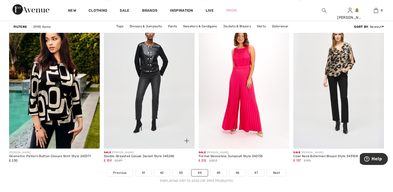
scroll to position [2432, 0]
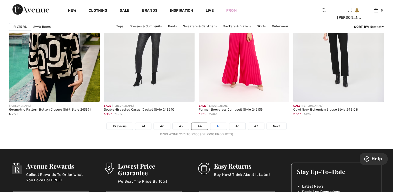
click at [217, 127] on link "45" at bounding box center [219, 126] width 16 height 7
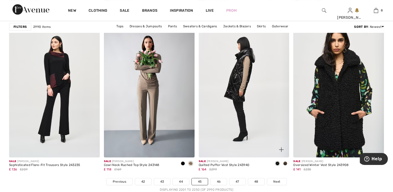
scroll to position [2392, 0]
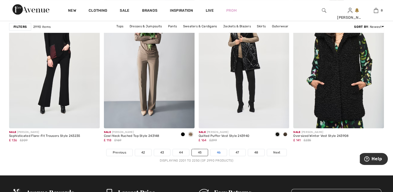
click at [217, 150] on link "46" at bounding box center [219, 152] width 16 height 7
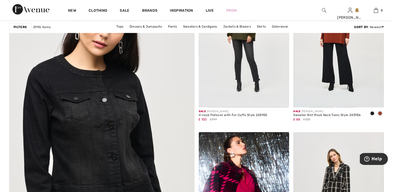
scroll to position [1404, 0]
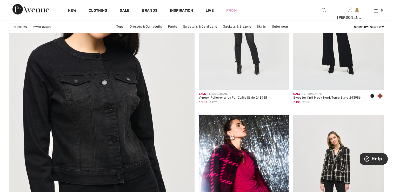
click at [102, 106] on img at bounding box center [102, 121] width 223 height 334
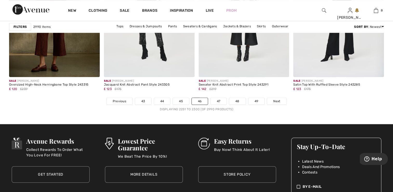
scroll to position [2444, 0]
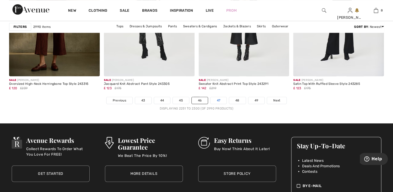
click at [220, 104] on link "47" at bounding box center [219, 100] width 16 height 7
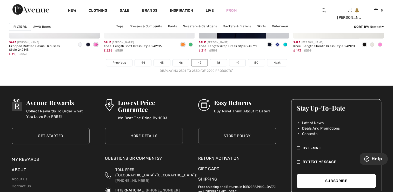
scroll to position [2496, 0]
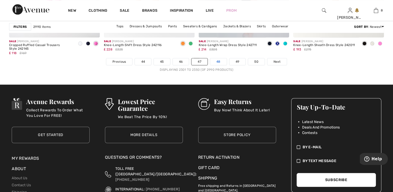
click at [219, 62] on link "48" at bounding box center [218, 61] width 17 height 7
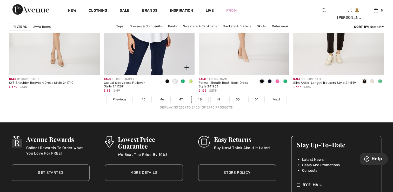
scroll to position [2470, 0]
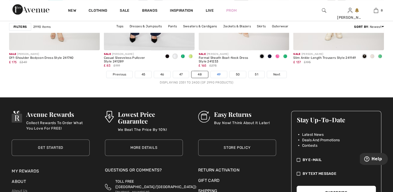
click at [217, 75] on link "49" at bounding box center [219, 74] width 16 height 7
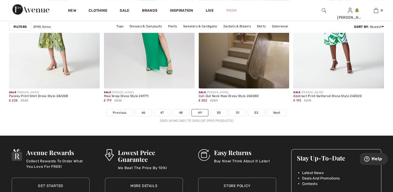
scroll to position [2470, 0]
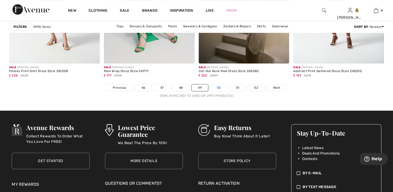
click at [216, 89] on link "50" at bounding box center [219, 87] width 17 height 7
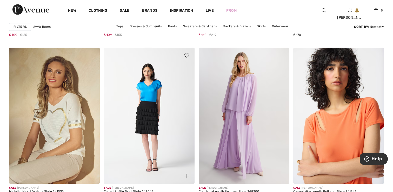
scroll to position [910, 0]
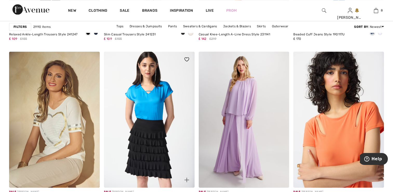
click at [157, 136] on img at bounding box center [149, 119] width 91 height 136
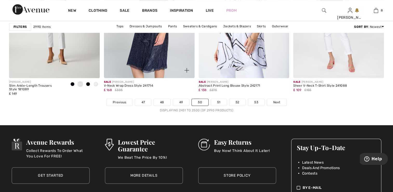
scroll to position [2458, 0]
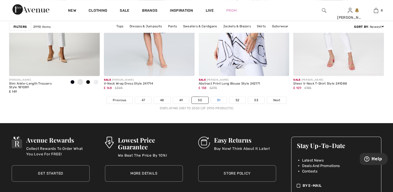
click at [219, 100] on link "51" at bounding box center [219, 100] width 16 height 7
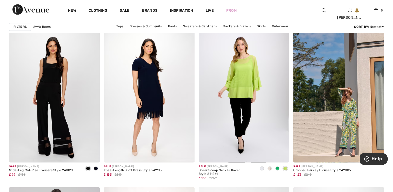
scroll to position [936, 0]
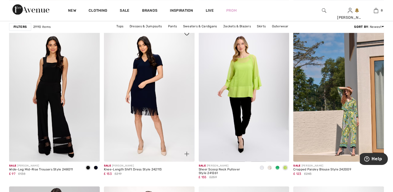
click at [144, 89] on img at bounding box center [149, 93] width 91 height 136
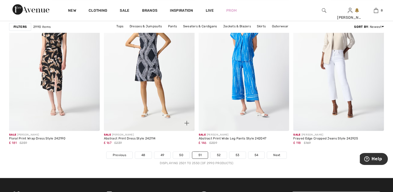
scroll to position [2406, 0]
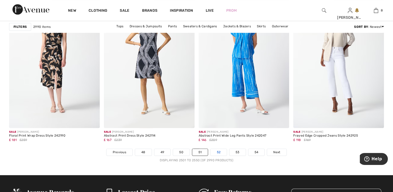
click at [222, 152] on link "52" at bounding box center [219, 152] width 16 height 7
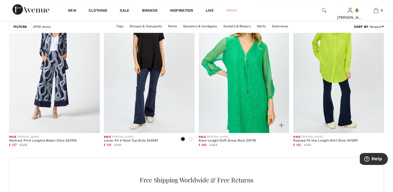
scroll to position [598, 0]
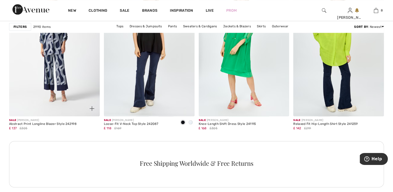
click at [53, 63] on img at bounding box center [54, 48] width 91 height 136
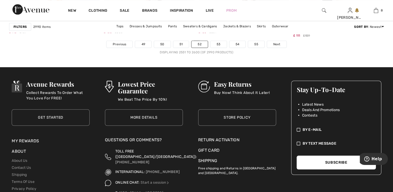
scroll to position [2522, 0]
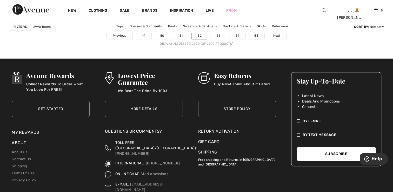
click at [216, 37] on link "53" at bounding box center [219, 35] width 16 height 7
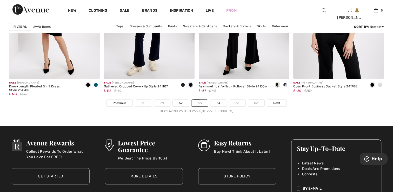
scroll to position [2470, 0]
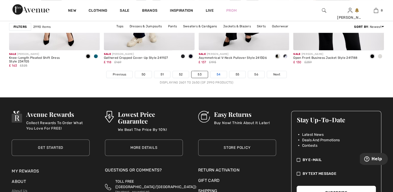
click at [216, 75] on link "54" at bounding box center [219, 74] width 16 height 7
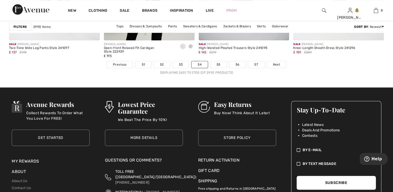
scroll to position [2496, 0]
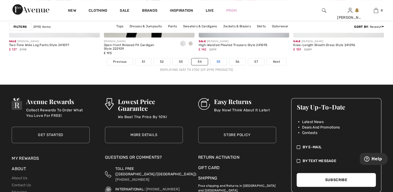
click at [217, 63] on link "55" at bounding box center [219, 61] width 16 height 7
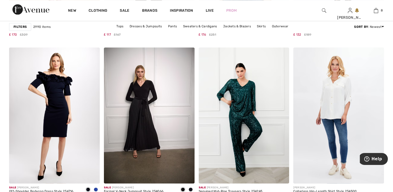
scroll to position [936, 0]
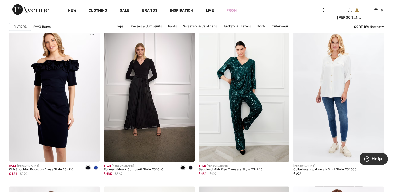
click at [49, 74] on img at bounding box center [54, 93] width 91 height 136
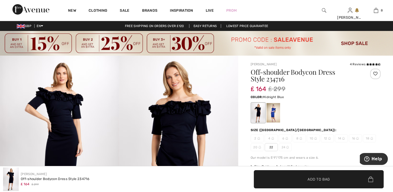
click at [257, 115] on div at bounding box center [259, 113] width 14 height 20
click at [256, 112] on div at bounding box center [259, 113] width 14 height 20
click at [371, 63] on icon at bounding box center [370, 64] width 3 height 3
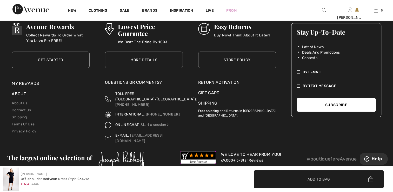
scroll to position [1042, 0]
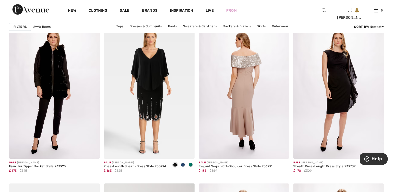
scroll to position [2224, 0]
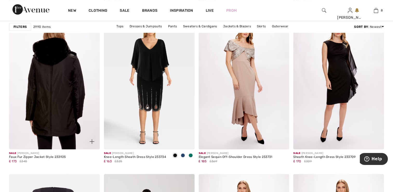
click at [61, 87] on img at bounding box center [54, 81] width 91 height 136
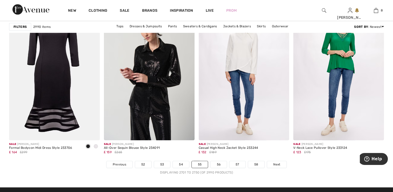
scroll to position [2392, 0]
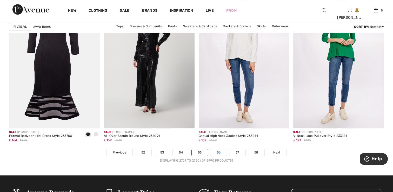
click at [217, 153] on link "56" at bounding box center [219, 152] width 16 height 7
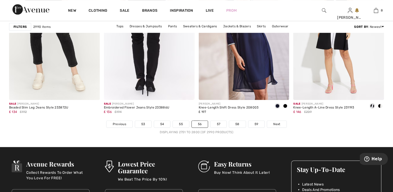
scroll to position [2444, 0]
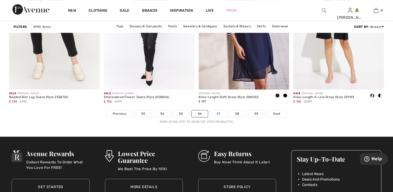
click at [218, 112] on link "57" at bounding box center [219, 113] width 16 height 7
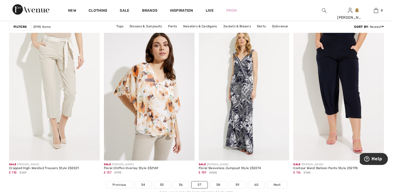
scroll to position [2392, 0]
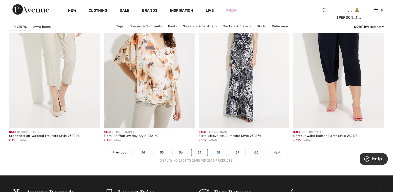
click at [216, 152] on link "58" at bounding box center [218, 152] width 17 height 7
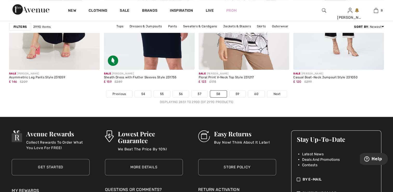
scroll to position [2470, 0]
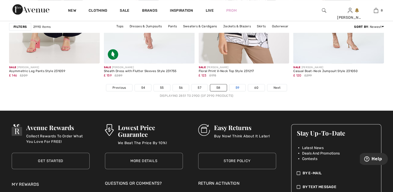
click at [238, 87] on link "59" at bounding box center [238, 87] width 16 height 7
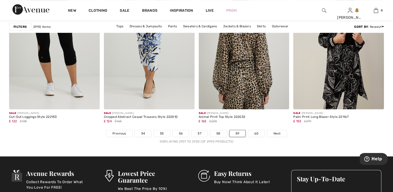
scroll to position [2418, 0]
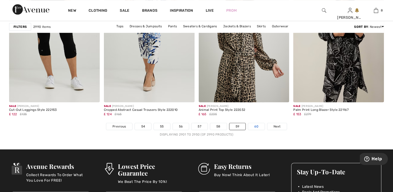
click at [255, 125] on link "60" at bounding box center [256, 126] width 17 height 7
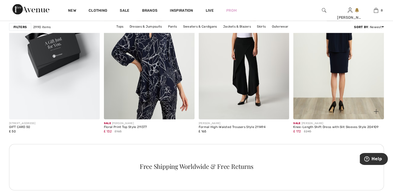
scroll to position [1196, 0]
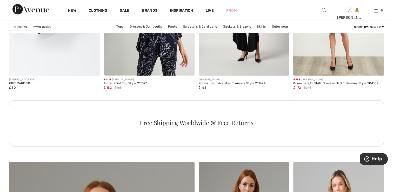
click at [311, 83] on div "Knee-Length Shift Dress with Slit Sleeves Style 204109" at bounding box center [336, 84] width 85 height 4
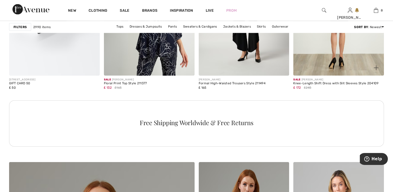
click at [313, 73] on img at bounding box center [339, 8] width 91 height 136
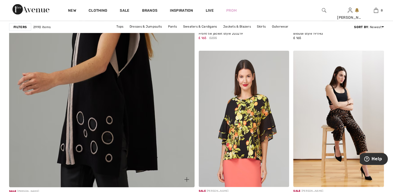
scroll to position [1470, 0]
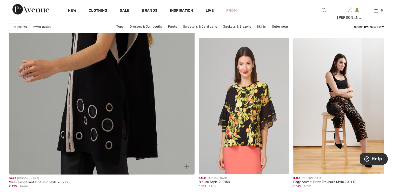
click at [146, 102] on img at bounding box center [102, 44] width 223 height 334
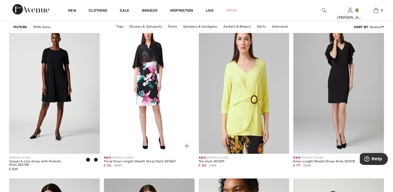
scroll to position [1677, 0]
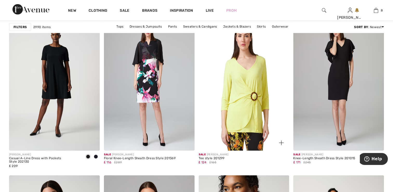
scroll to position [1626, 0]
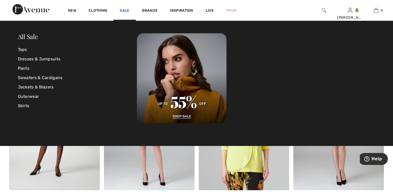
click at [124, 12] on link "Sale" at bounding box center [125, 10] width 10 height 5
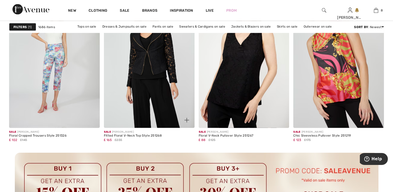
scroll to position [1144, 0]
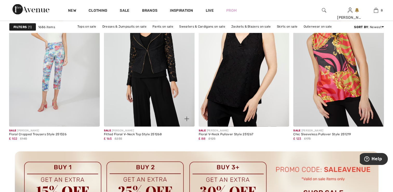
click at [142, 77] on img at bounding box center [149, 59] width 91 height 136
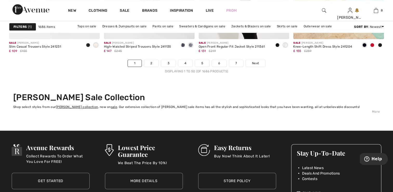
scroll to position [2510, 0]
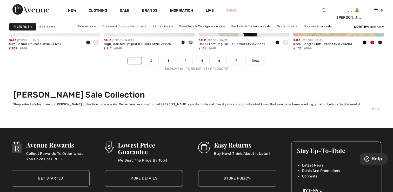
click at [151, 61] on link "2" at bounding box center [151, 60] width 14 height 7
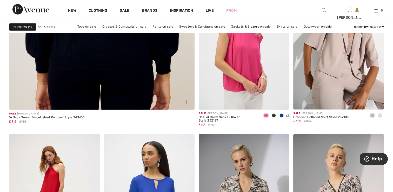
scroll to position [1560, 0]
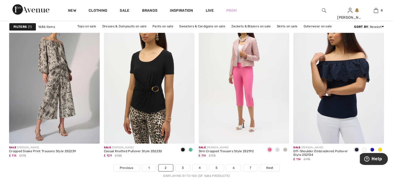
scroll to position [2418, 0]
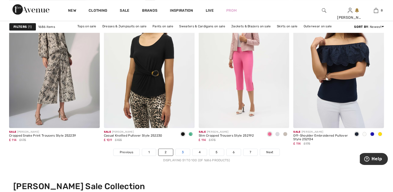
click at [182, 151] on link "3" at bounding box center [183, 152] width 14 height 7
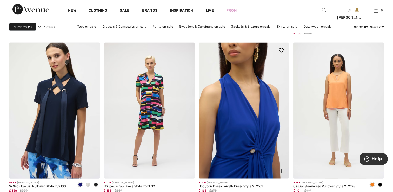
scroll to position [1092, 0]
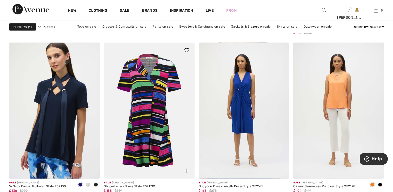
click at [140, 95] on img at bounding box center [149, 111] width 91 height 136
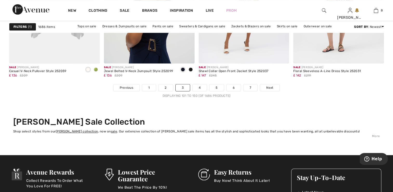
scroll to position [2510, 0]
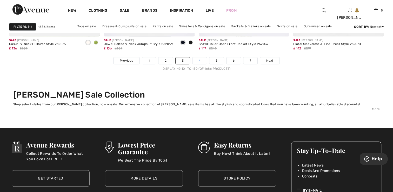
click at [198, 62] on link "4" at bounding box center [200, 60] width 14 height 7
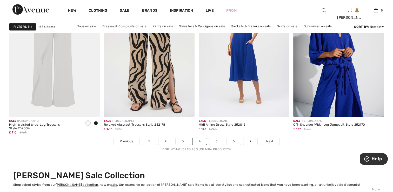
scroll to position [2444, 0]
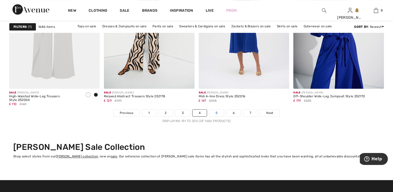
click at [216, 112] on link "5" at bounding box center [217, 112] width 14 height 7
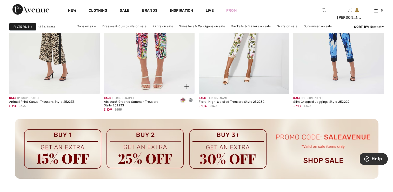
scroll to position [1898, 0]
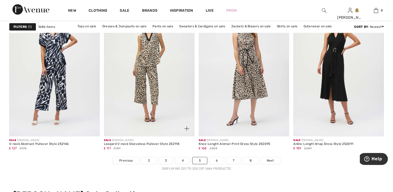
scroll to position [2418, 0]
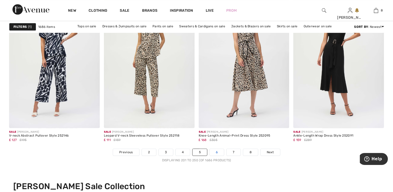
click at [215, 152] on link "6" at bounding box center [217, 152] width 14 height 7
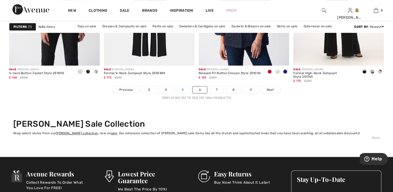
scroll to position [2470, 0]
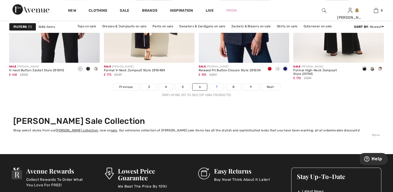
click at [215, 87] on link "7" at bounding box center [217, 86] width 14 height 7
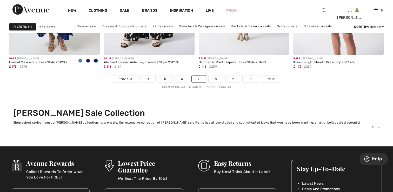
scroll to position [2496, 0]
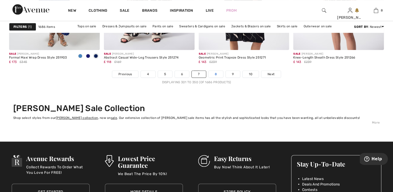
click at [217, 73] on link "8" at bounding box center [216, 74] width 15 height 7
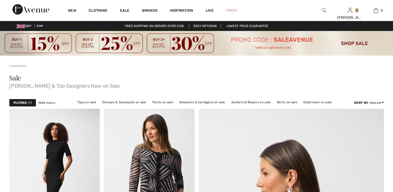
checkbox input "true"
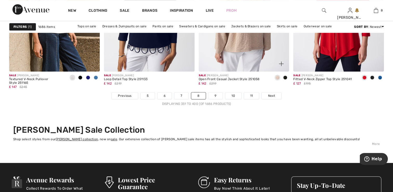
scroll to position [2470, 0]
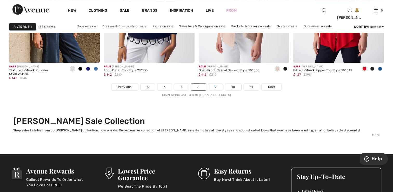
click at [217, 86] on link "9" at bounding box center [216, 86] width 14 height 7
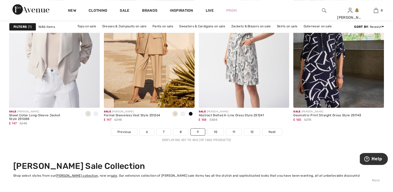
scroll to position [2444, 0]
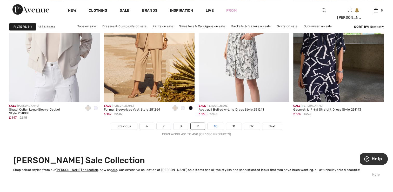
click at [216, 128] on link "10" at bounding box center [216, 126] width 16 height 7
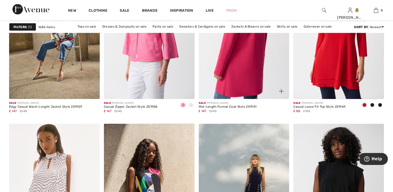
scroll to position [1014, 0]
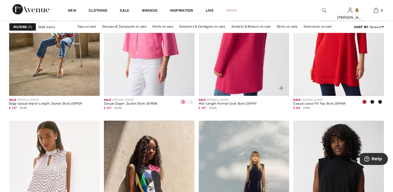
click at [236, 85] on img at bounding box center [244, 28] width 91 height 136
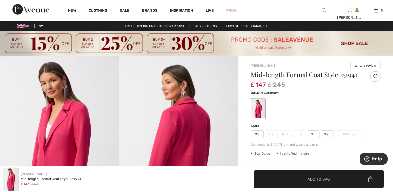
click at [315, 134] on span "XL" at bounding box center [313, 134] width 13 height 8
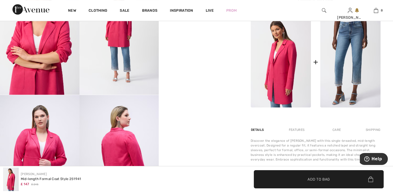
scroll to position [234, 0]
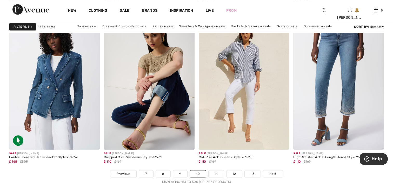
scroll to position [2406, 0]
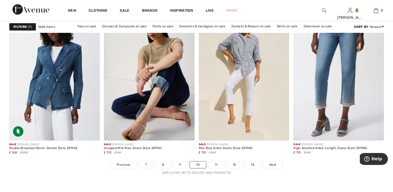
click at [214, 165] on link "11" at bounding box center [216, 164] width 15 height 7
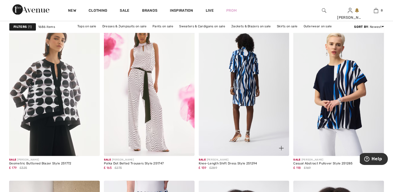
scroll to position [780, 0]
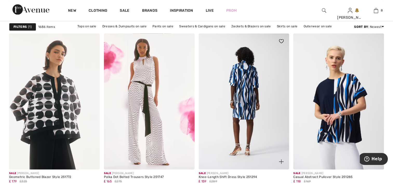
click at [244, 92] on img at bounding box center [244, 101] width 91 height 136
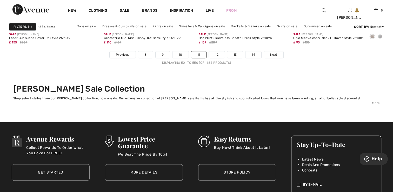
scroll to position [2522, 0]
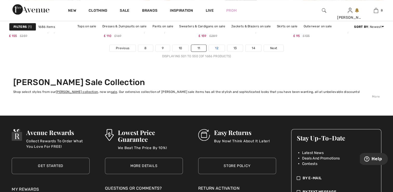
click at [216, 49] on link "12" at bounding box center [217, 48] width 16 height 7
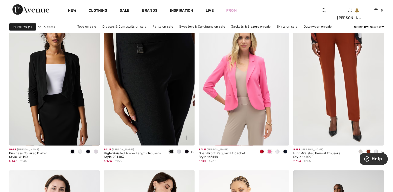
scroll to position [1014, 0]
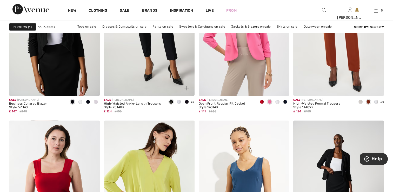
click at [192, 101] on span "+2" at bounding box center [193, 102] width 4 height 4
click at [187, 100] on span at bounding box center [187, 102] width 4 height 4
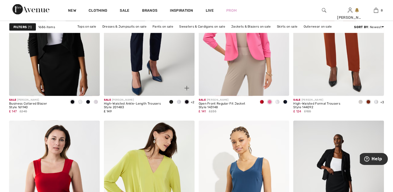
click at [163, 69] on img at bounding box center [149, 28] width 91 height 136
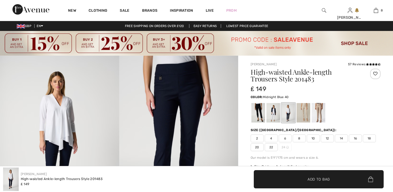
checkbox input "true"
click at [287, 113] on div at bounding box center [289, 113] width 14 height 20
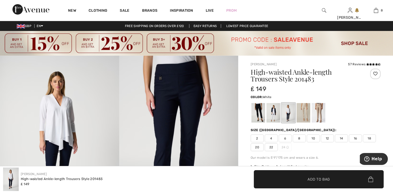
click at [272, 111] on div at bounding box center [274, 113] width 14 height 20
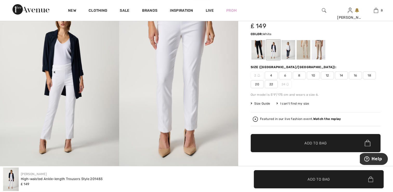
scroll to position [78, 0]
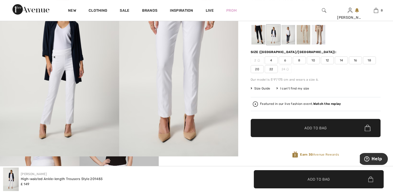
click at [288, 38] on div at bounding box center [289, 35] width 14 height 20
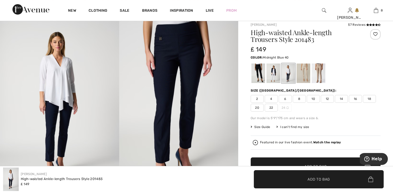
scroll to position [26, 0]
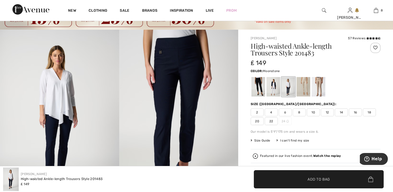
click at [306, 85] on div at bounding box center [304, 87] width 14 height 20
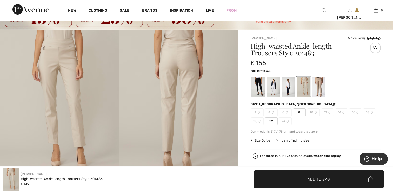
click at [320, 88] on div at bounding box center [319, 87] width 14 height 20
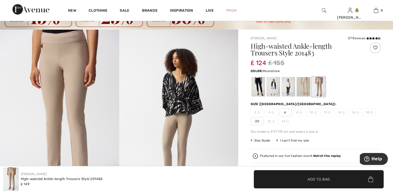
click at [304, 86] on div at bounding box center [304, 87] width 14 height 20
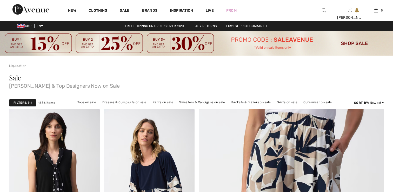
checkbox input "true"
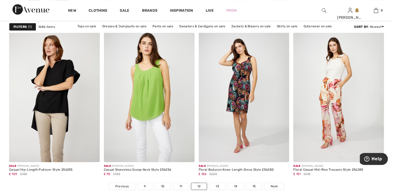
scroll to position [2406, 0]
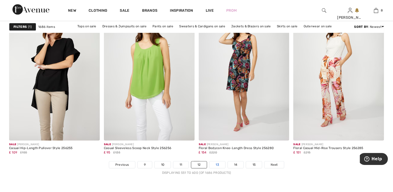
click at [217, 165] on link "13" at bounding box center [218, 164] width 16 height 7
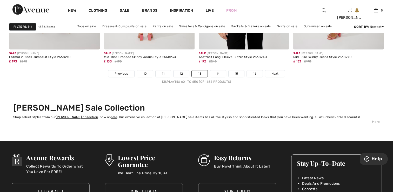
scroll to position [2485, 0]
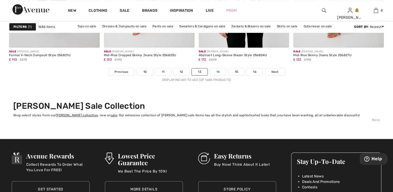
click at [217, 71] on link "14" at bounding box center [218, 71] width 16 height 7
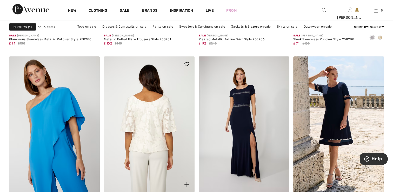
scroll to position [1118, 0]
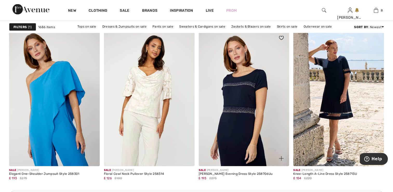
click at [247, 126] on img at bounding box center [244, 98] width 91 height 136
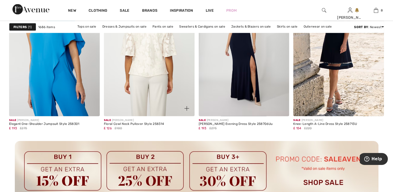
scroll to position [1157, 0]
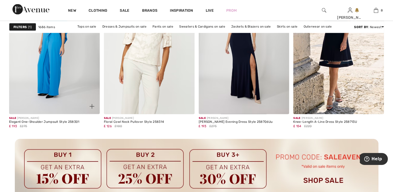
click at [58, 72] on img at bounding box center [54, 46] width 91 height 136
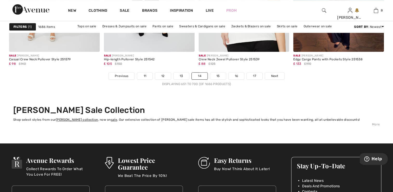
scroll to position [2444, 0]
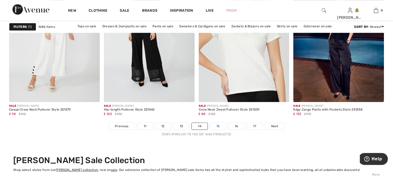
click at [217, 126] on link "15" at bounding box center [218, 126] width 16 height 7
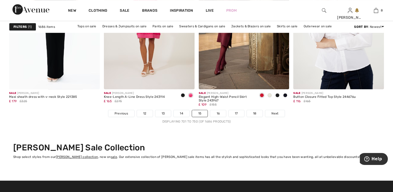
scroll to position [2444, 0]
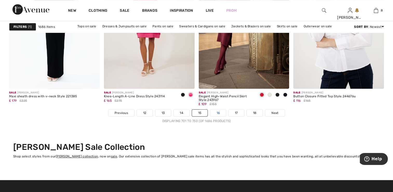
click at [218, 111] on link "16" at bounding box center [218, 112] width 16 height 7
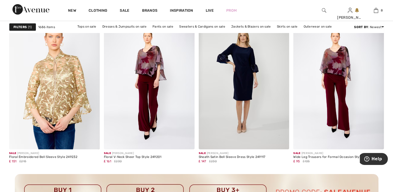
scroll to position [1846, 0]
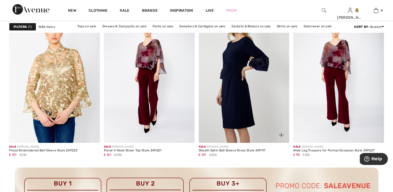
click at [235, 79] on img at bounding box center [244, 75] width 91 height 136
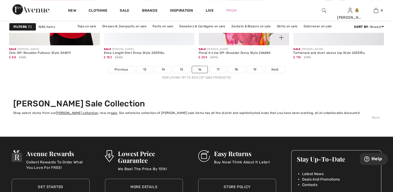
scroll to position [2496, 0]
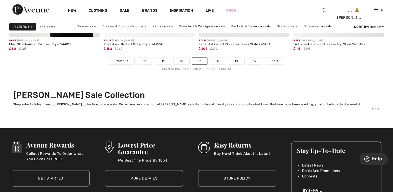
click at [220, 61] on link "17" at bounding box center [218, 60] width 16 height 7
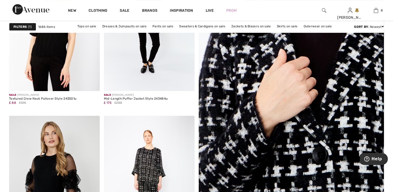
scroll to position [182, 0]
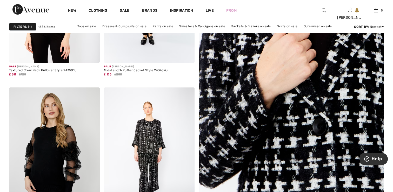
click at [269, 78] on img at bounding box center [291, 94] width 223 height 334
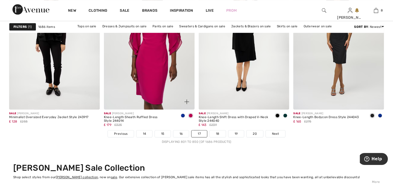
scroll to position [2496, 0]
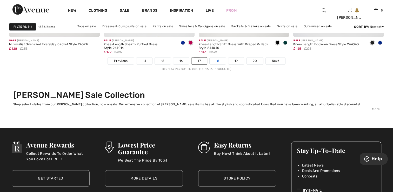
click at [216, 61] on link "18" at bounding box center [218, 60] width 16 height 7
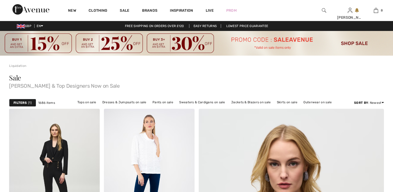
checkbox input "true"
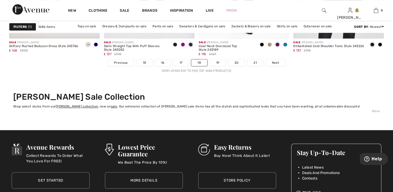
scroll to position [2444, 0]
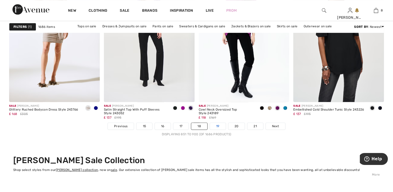
click at [219, 125] on link "19" at bounding box center [218, 126] width 16 height 7
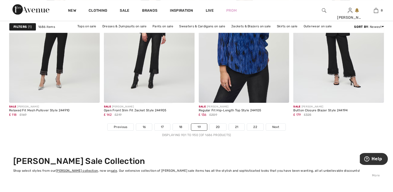
scroll to position [2444, 0]
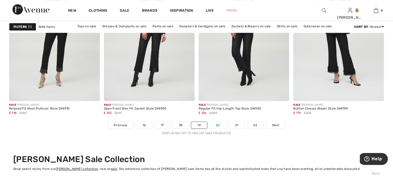
click at [219, 122] on link "20" at bounding box center [218, 125] width 17 height 7
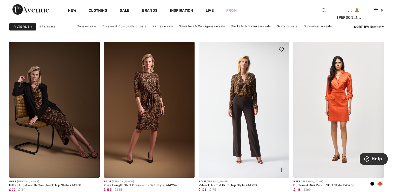
scroll to position [546, 0]
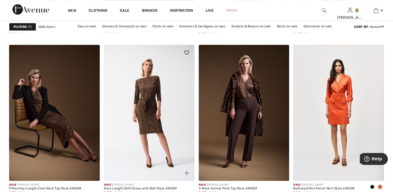
click at [162, 107] on img at bounding box center [149, 113] width 91 height 136
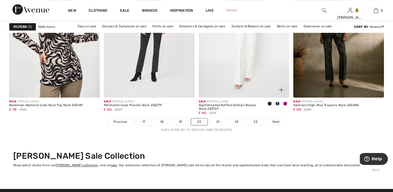
scroll to position [2444, 0]
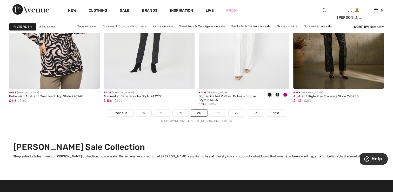
click at [218, 112] on link "21" at bounding box center [218, 112] width 16 height 7
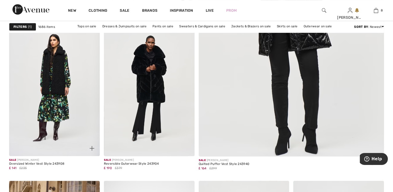
scroll to position [260, 0]
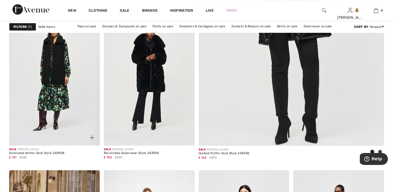
click at [60, 99] on img at bounding box center [54, 77] width 91 height 136
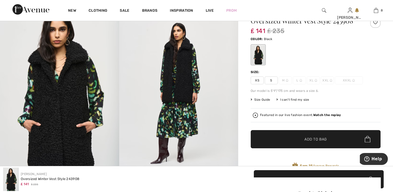
scroll to position [52, 0]
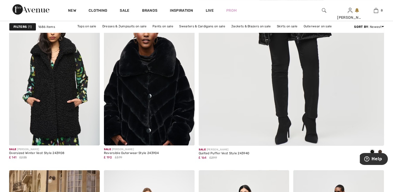
click at [152, 77] on img at bounding box center [149, 77] width 91 height 136
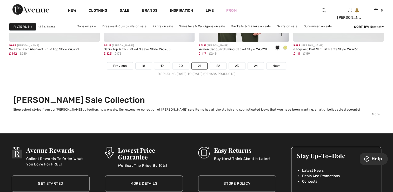
scroll to position [2522, 0]
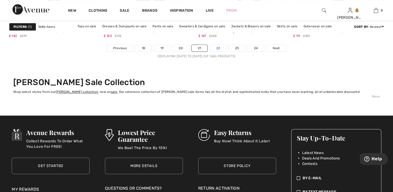
click at [216, 48] on link "22" at bounding box center [218, 48] width 16 height 7
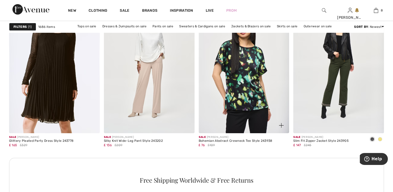
scroll to position [1872, 0]
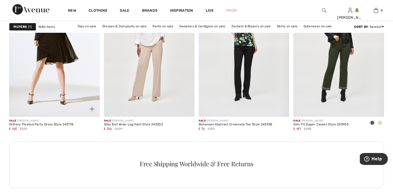
click at [61, 85] on img at bounding box center [54, 49] width 91 height 136
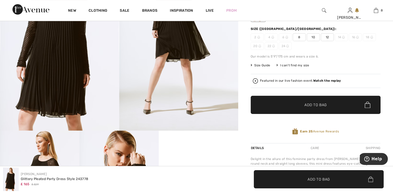
scroll to position [104, 0]
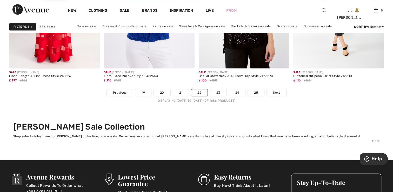
scroll to position [2496, 0]
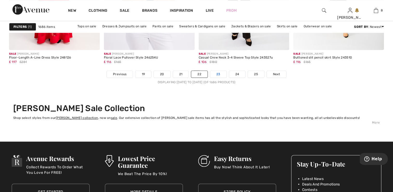
click at [222, 74] on link "23" at bounding box center [218, 74] width 16 height 7
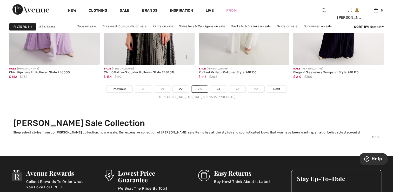
scroll to position [2470, 0]
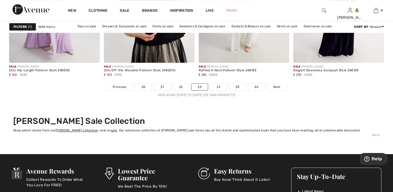
click at [218, 87] on link "24" at bounding box center [219, 86] width 16 height 7
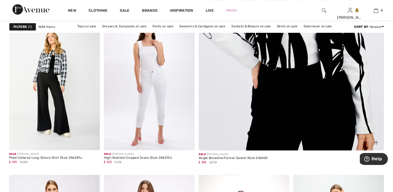
scroll to position [312, 0]
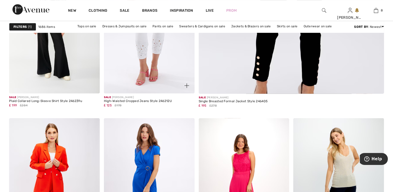
click at [159, 59] on img at bounding box center [149, 25] width 91 height 136
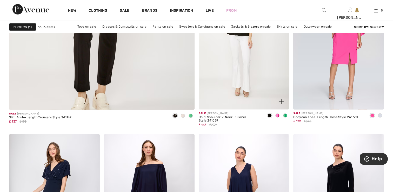
scroll to position [1638, 0]
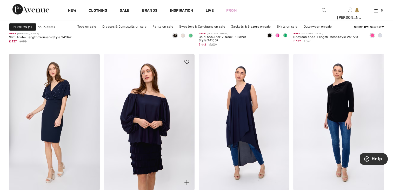
click at [159, 112] on img at bounding box center [149, 122] width 91 height 136
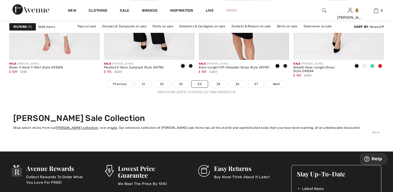
scroll to position [2444, 0]
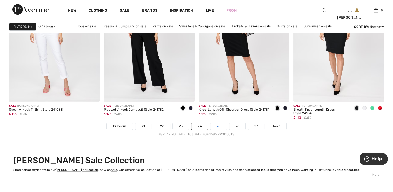
click at [221, 126] on link "25" at bounding box center [219, 126] width 16 height 7
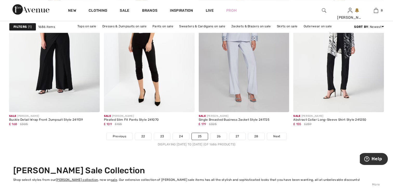
scroll to position [2444, 0]
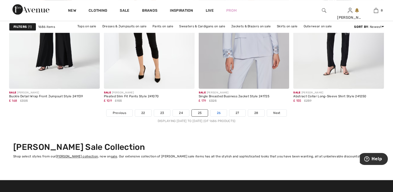
click at [222, 112] on link "26" at bounding box center [219, 112] width 16 height 7
click at [221, 112] on link "26" at bounding box center [219, 112] width 16 height 7
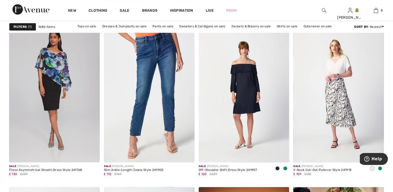
scroll to position [2210, 0]
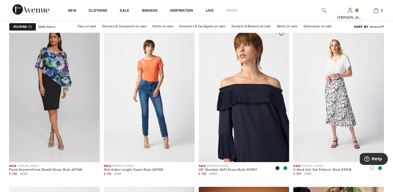
click at [255, 124] on img at bounding box center [244, 94] width 91 height 136
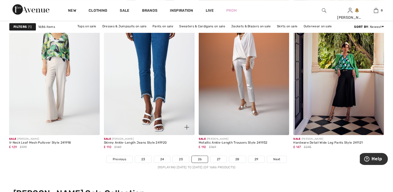
scroll to position [2447, 0]
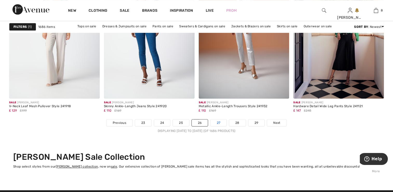
click at [222, 123] on link "27" at bounding box center [219, 122] width 16 height 7
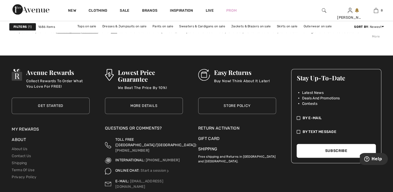
scroll to position [2574, 0]
